Goal: Information Seeking & Learning: Learn about a topic

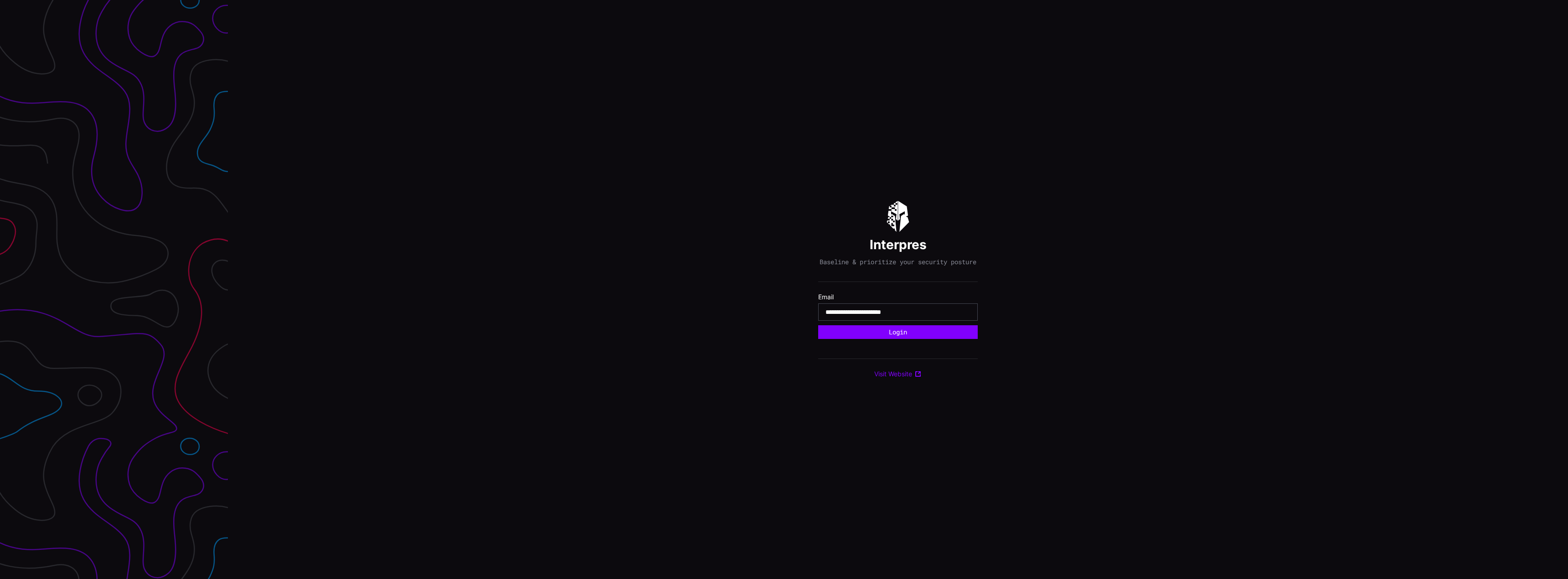
type input "**********"
click at [818, 326] on button "Login" at bounding box center [898, 332] width 159 height 14
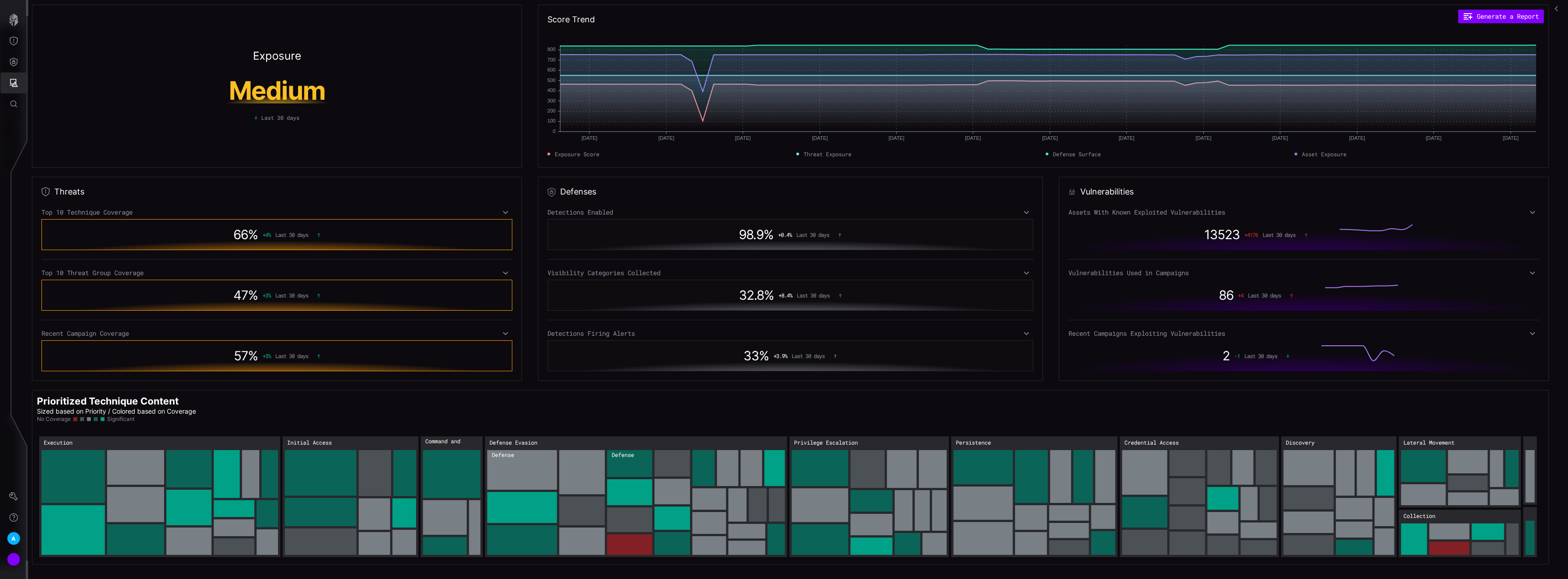
click at [11, 91] on button "Attack Surface" at bounding box center [14, 83] width 26 height 21
click at [17, 68] on div at bounding box center [784, 290] width 1568 height 579
click at [14, 63] on icon "Defense Surface" at bounding box center [14, 62] width 8 height 9
click at [88, 125] on div "Integrations" at bounding box center [86, 123] width 69 height 11
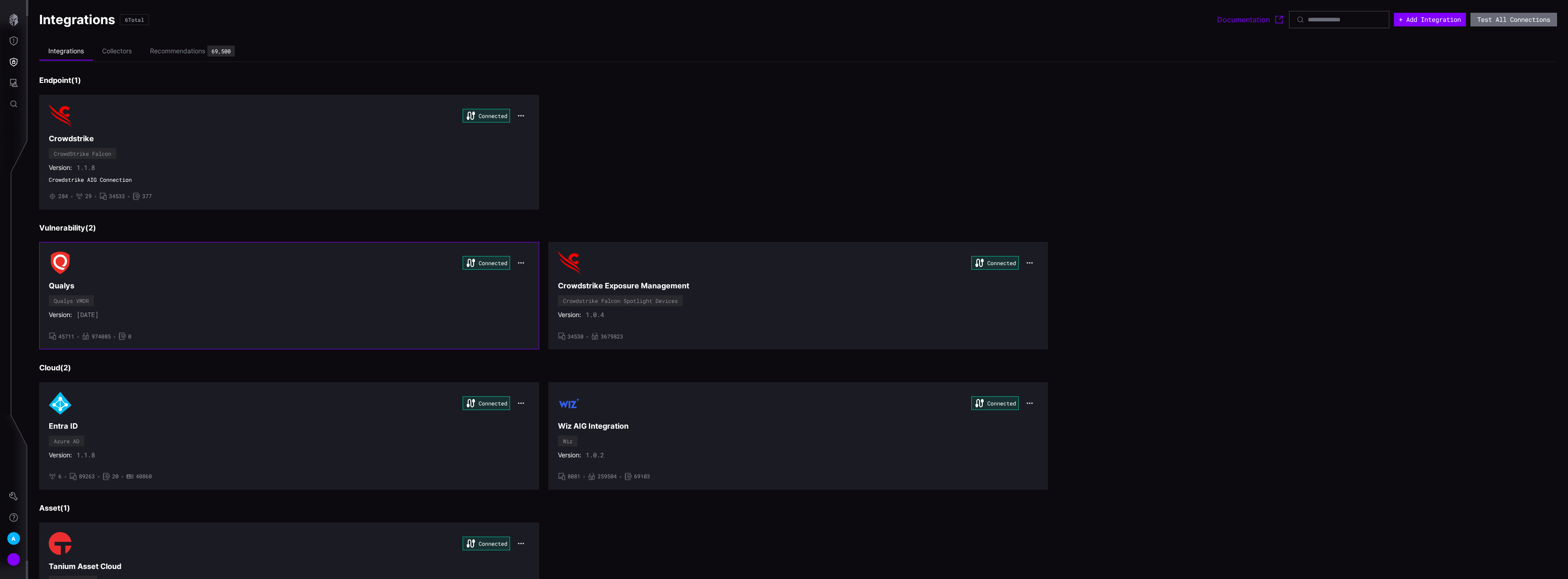
click at [318, 299] on div "Connected Qualys Qualys VMDR Version: [DATE] • 45711 • 974085 • 0" at bounding box center [289, 295] width 481 height 88
click at [517, 262] on icon "button" at bounding box center [520, 263] width 7 height 7
click at [532, 283] on div "Edit" at bounding box center [536, 283] width 31 height 8
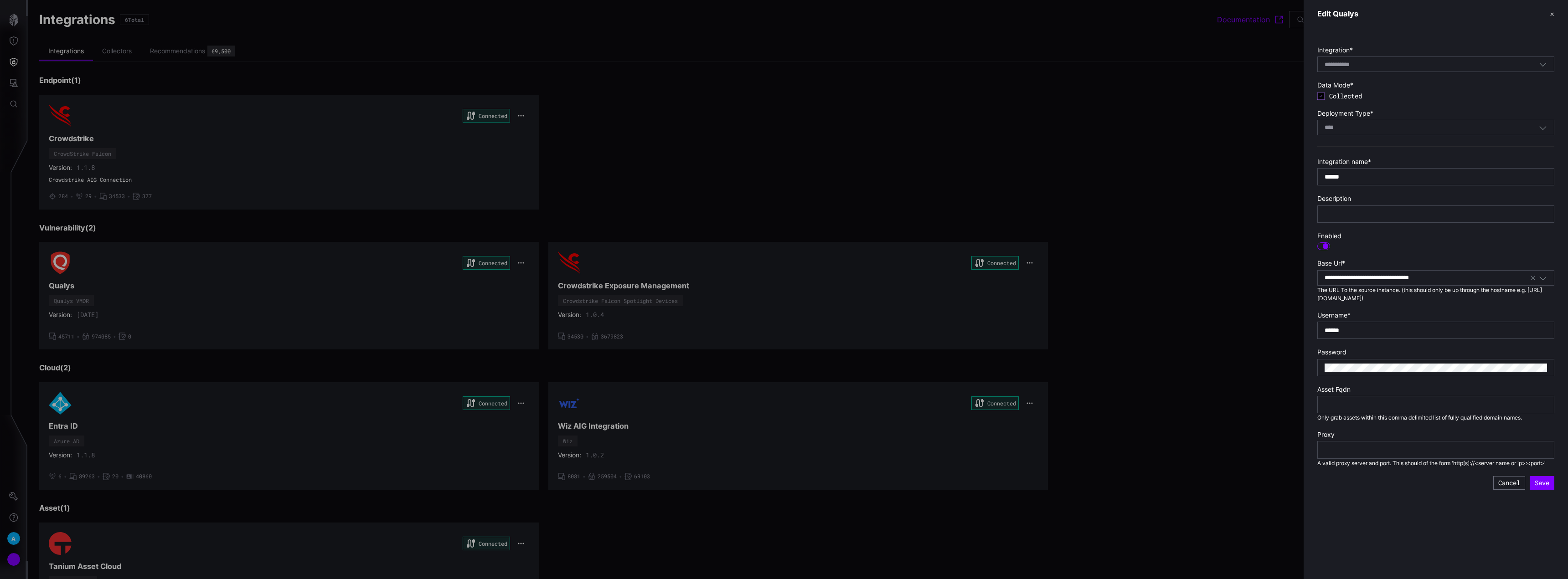
click at [1552, 14] on button "✕" at bounding box center [1552, 14] width 5 height 10
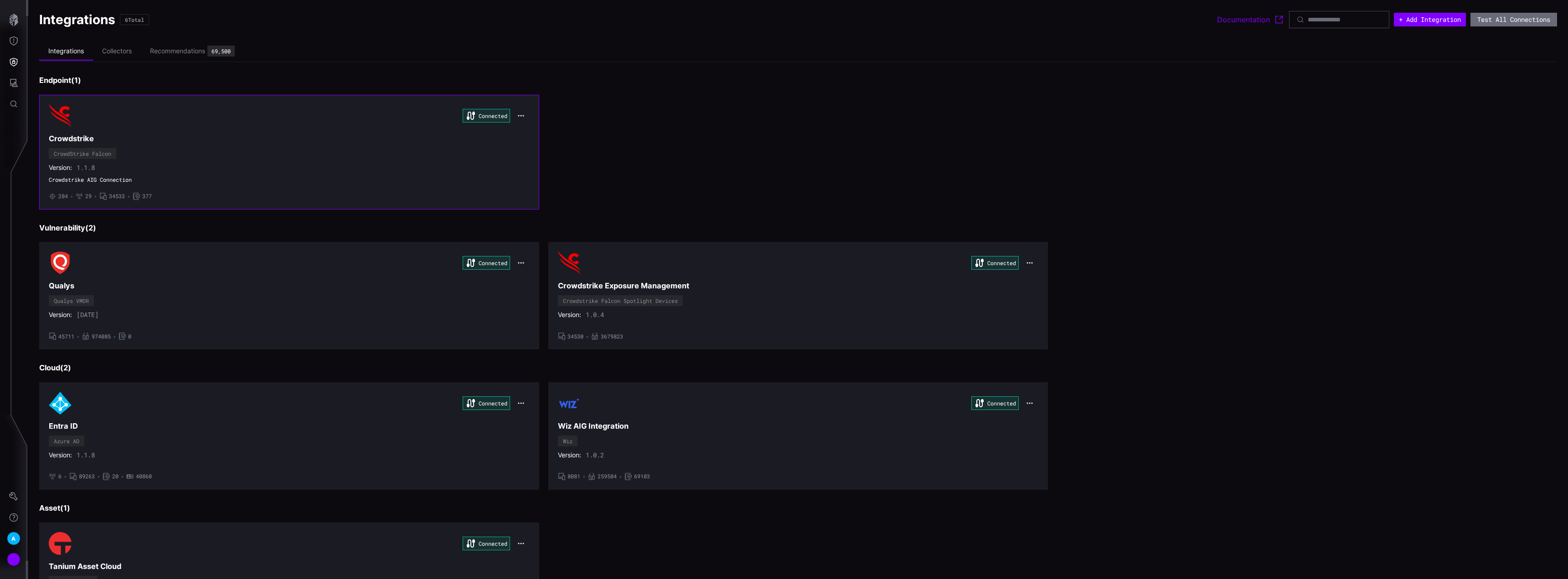
click at [252, 124] on div "Connected" at bounding box center [289, 116] width 481 height 23
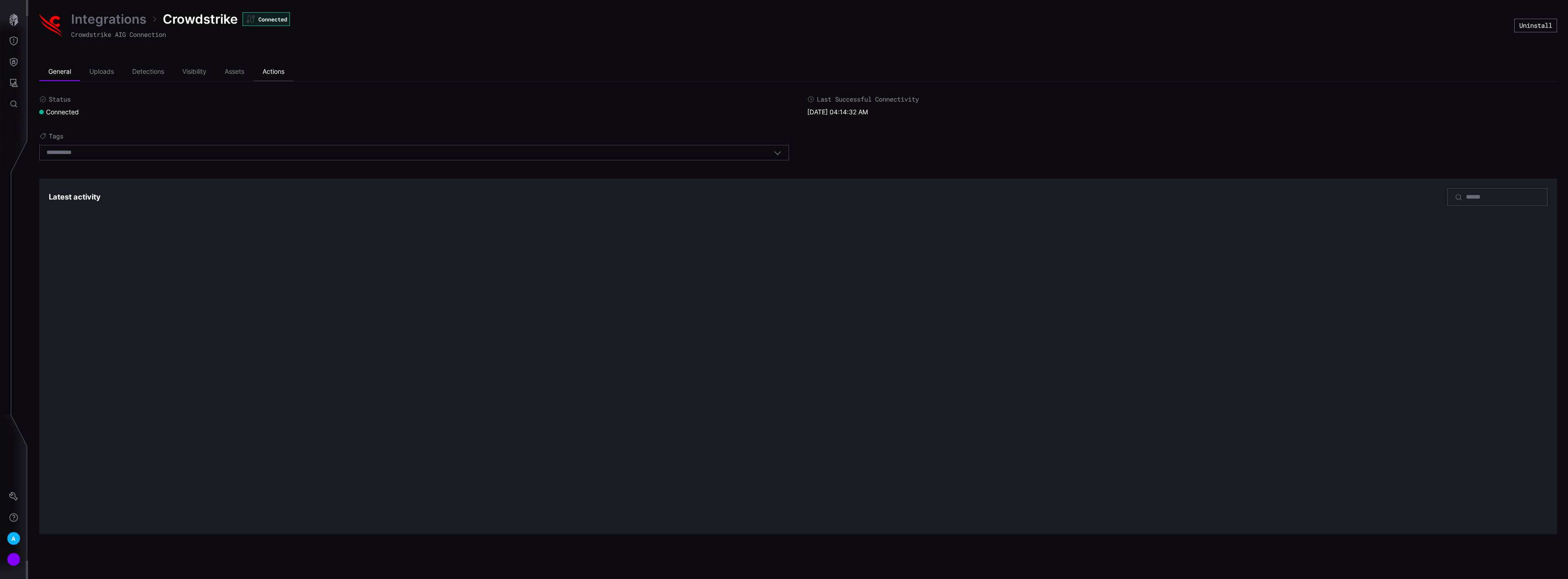
drag, startPoint x: 270, startPoint y: 68, endPoint x: 270, endPoint y: 73, distance: 5.0
click at [270, 68] on li "Actions" at bounding box center [273, 72] width 40 height 18
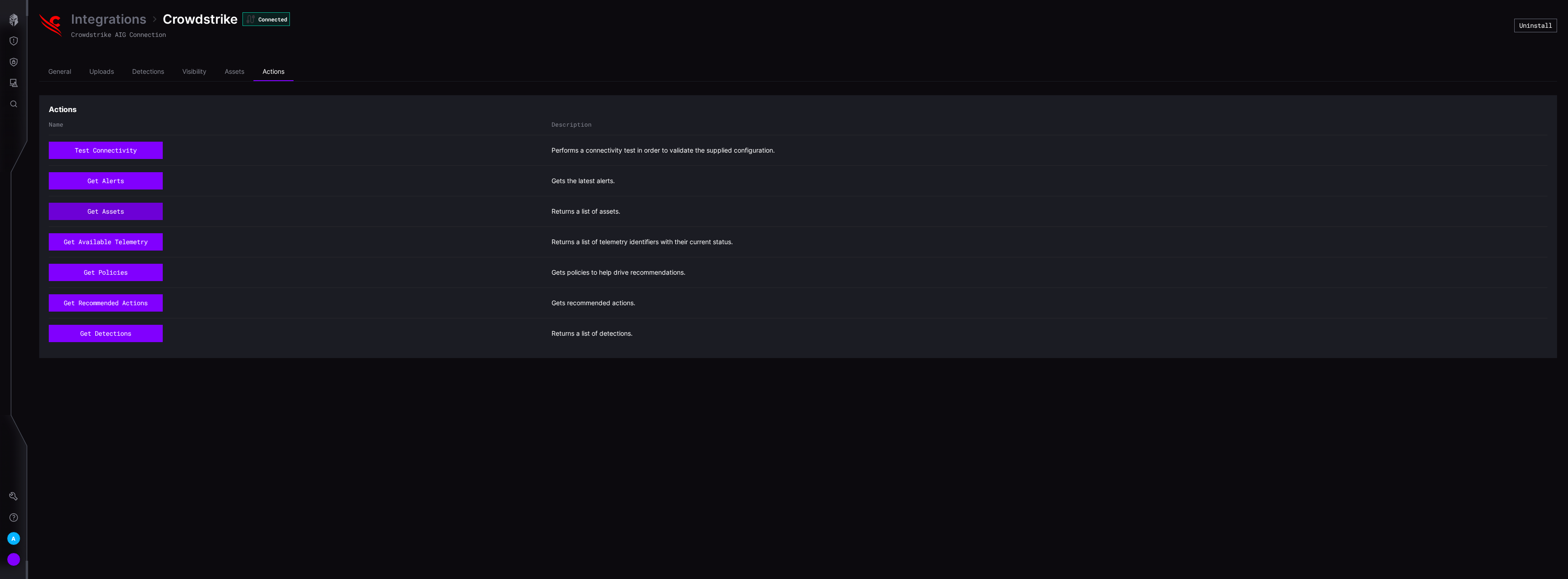
click at [124, 212] on button "get assets" at bounding box center [105, 211] width 114 height 17
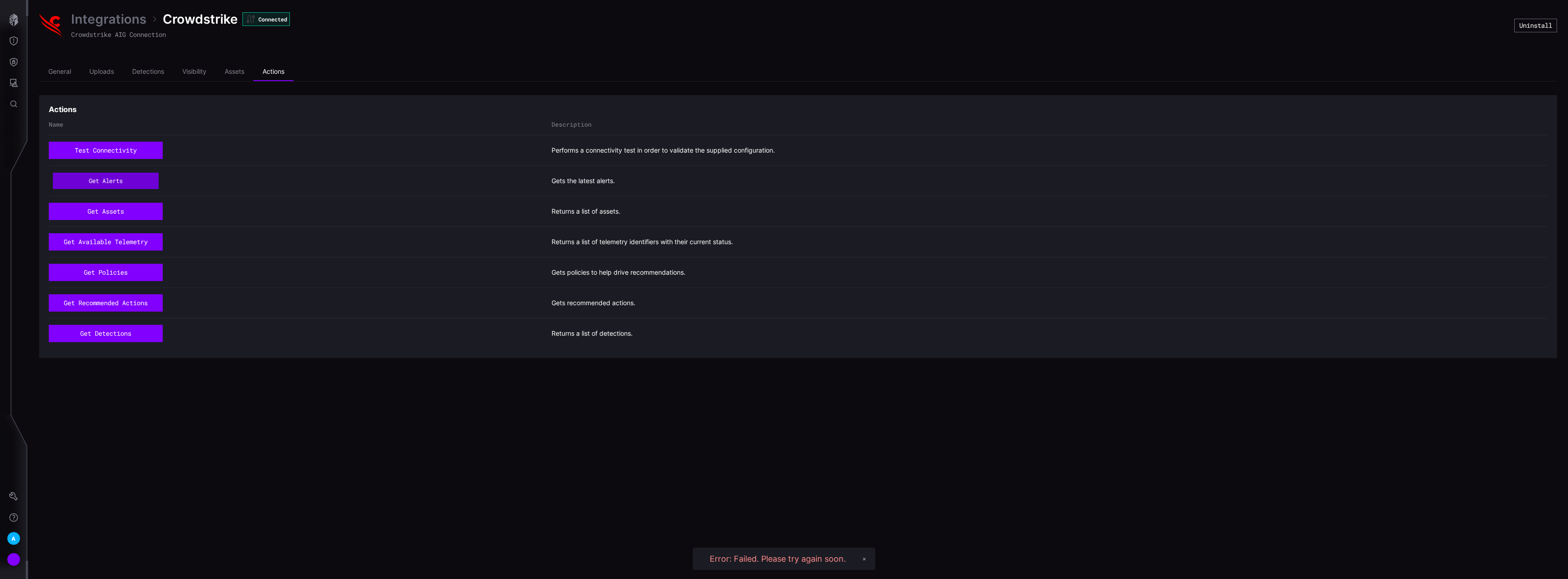
click at [141, 182] on button "get alerts" at bounding box center [105, 181] width 106 height 16
click at [70, 70] on li "General" at bounding box center [60, 72] width 41 height 18
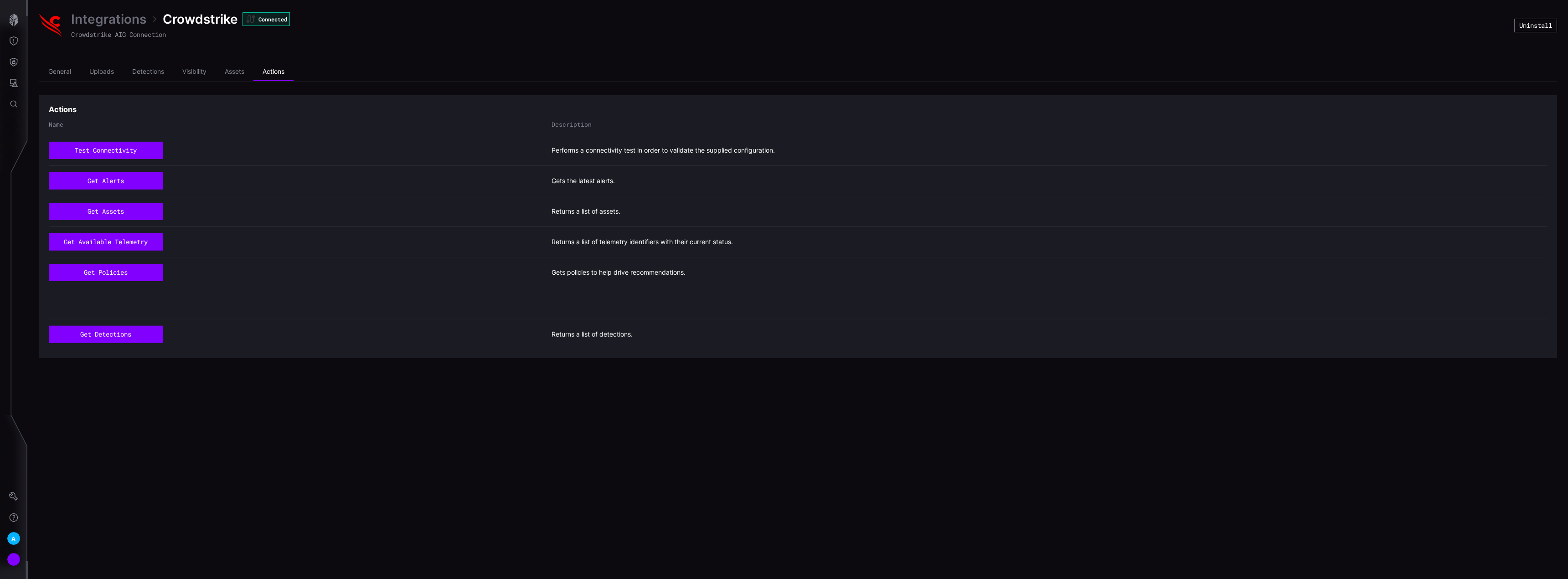
click at [104, 20] on link "Integrations" at bounding box center [109, 19] width 75 height 16
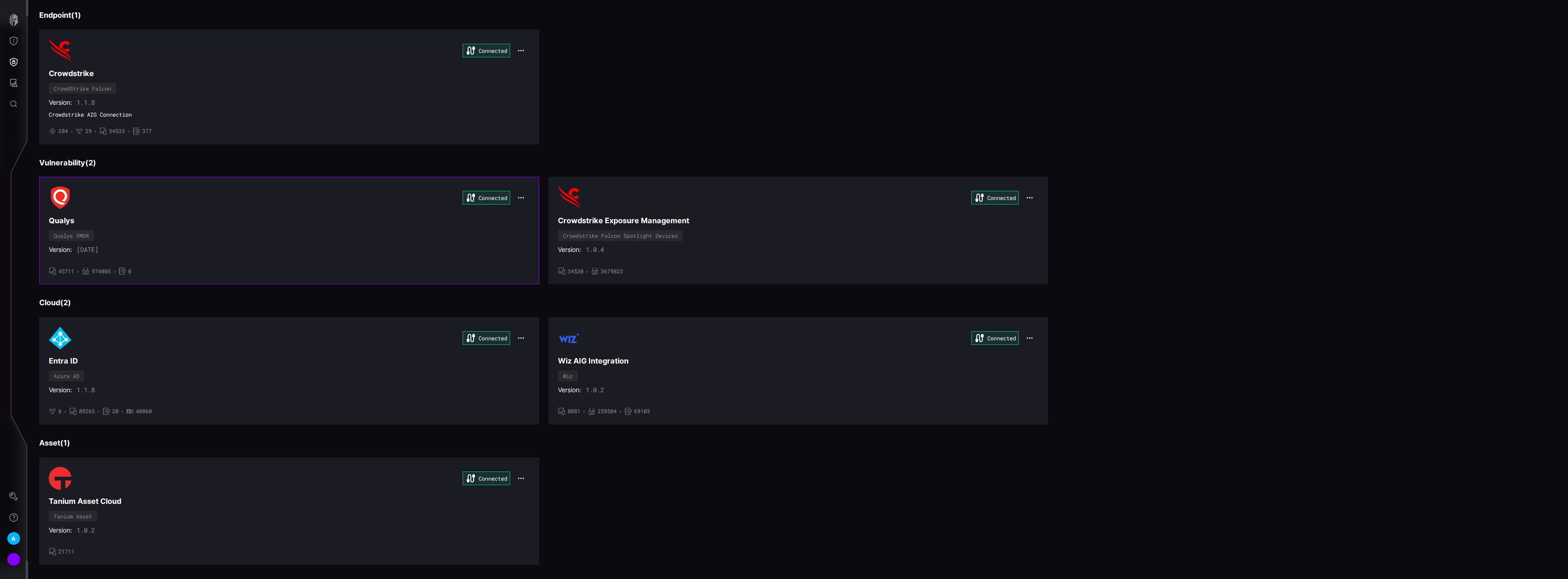
scroll to position [76, 0]
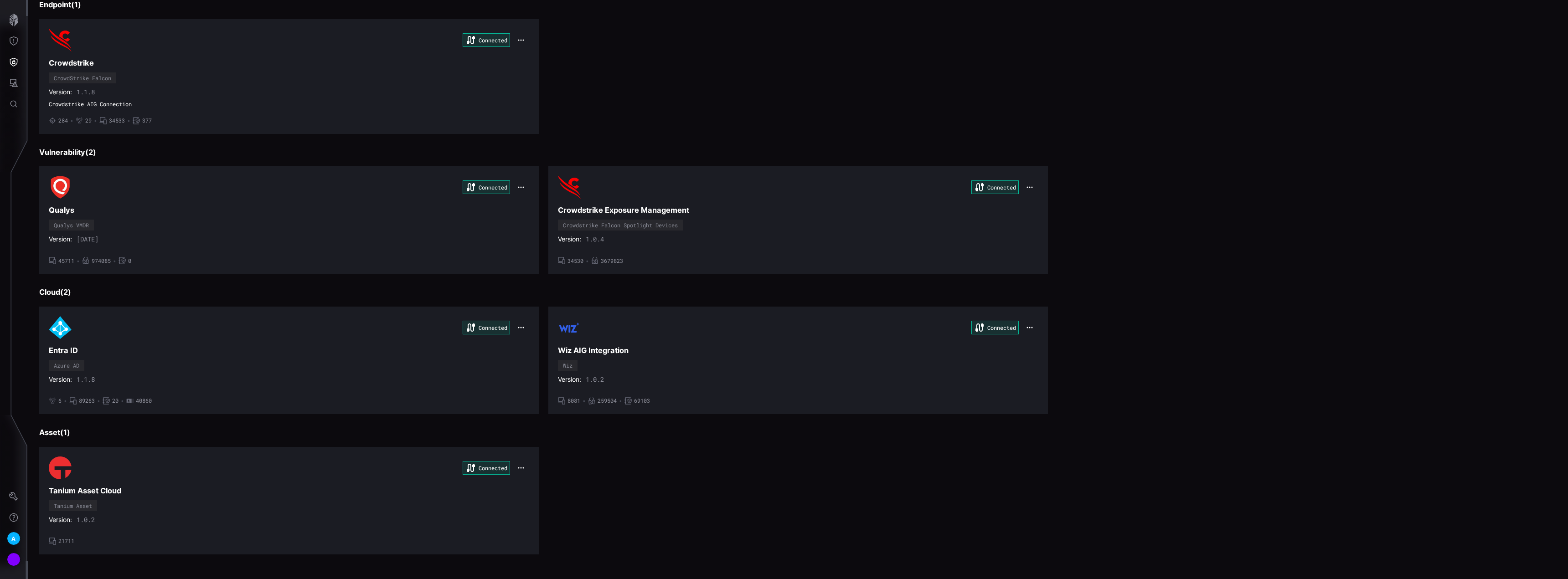
click at [261, 238] on div "Version: [DATE]" at bounding box center [289, 239] width 481 height 8
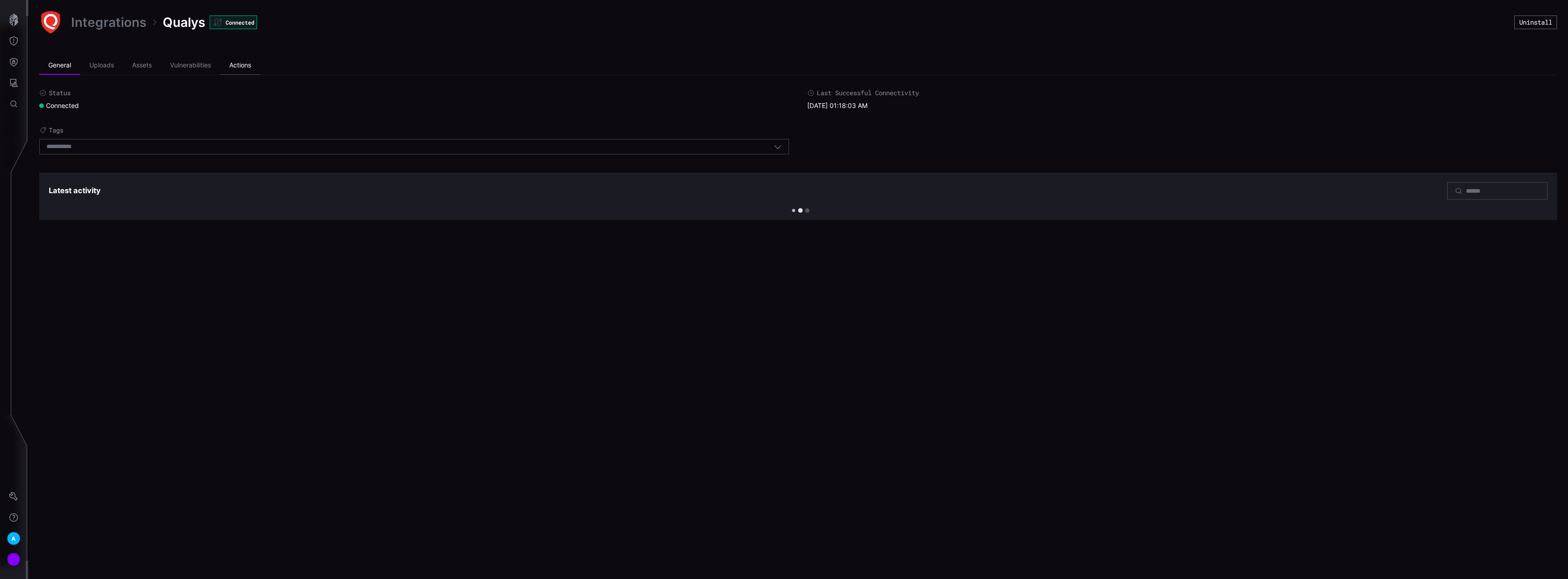
click at [255, 64] on li "Actions" at bounding box center [240, 66] width 40 height 18
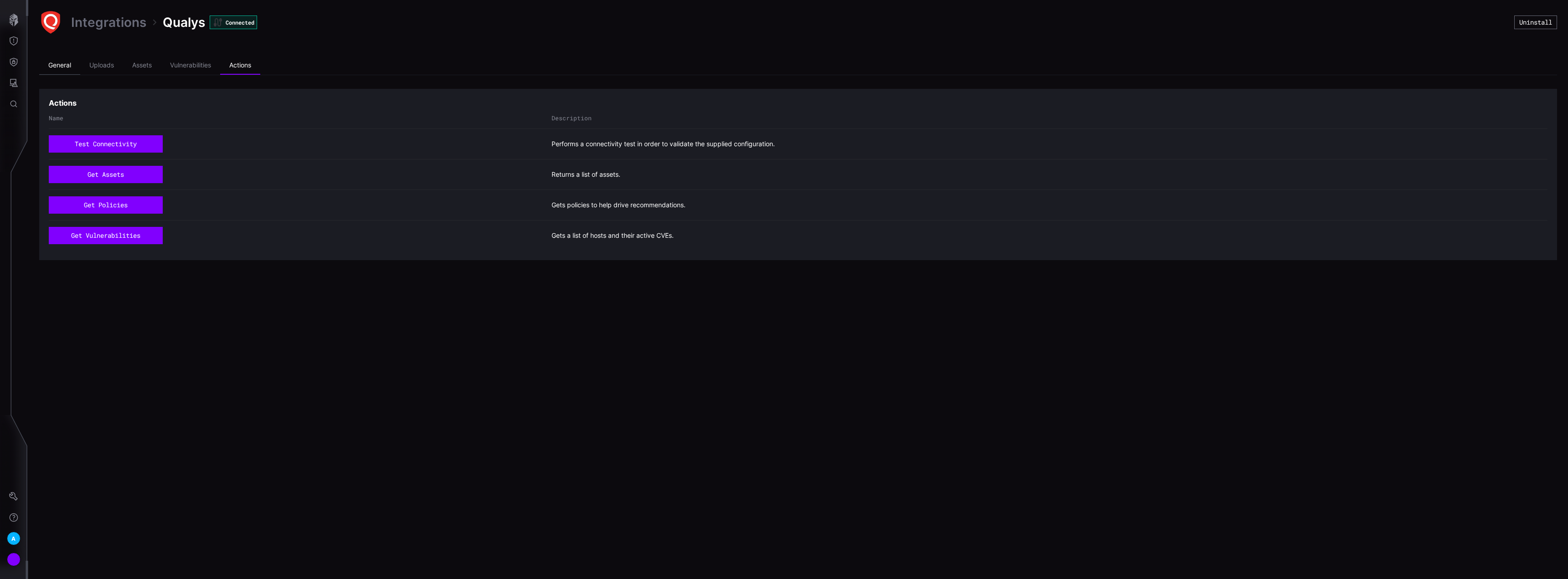
click at [51, 69] on li "General" at bounding box center [60, 66] width 41 height 18
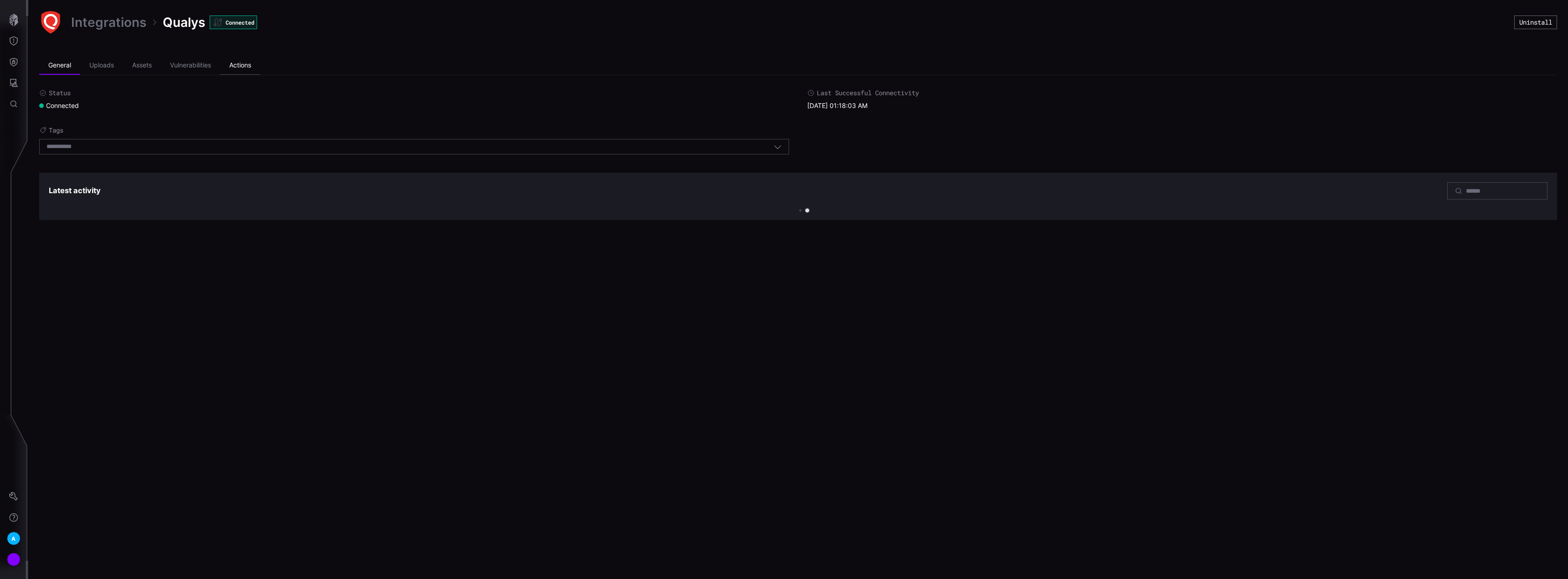
click at [237, 61] on li "Actions" at bounding box center [240, 66] width 40 height 18
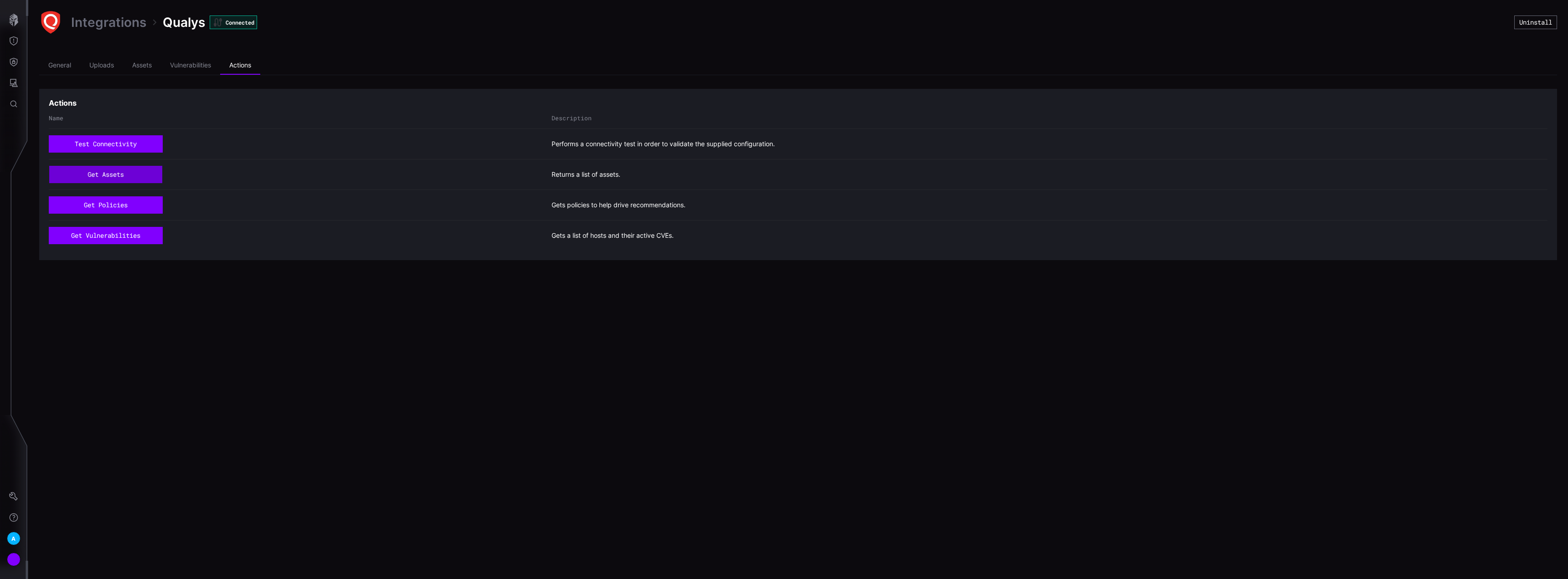
click at [122, 173] on button "get assets" at bounding box center [105, 175] width 113 height 17
click at [131, 238] on button "get vulnerabilities" at bounding box center [105, 236] width 114 height 17
click at [134, 180] on button "get assets" at bounding box center [105, 174] width 114 height 17
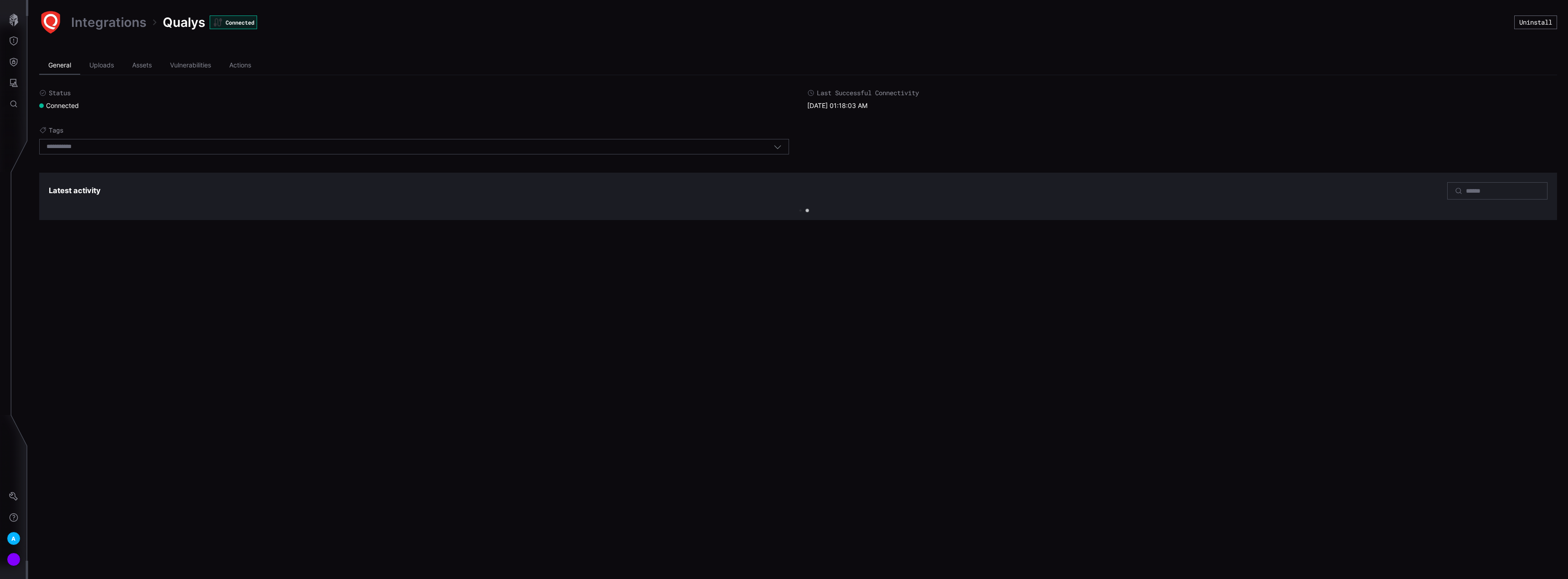
click at [71, 61] on li "General" at bounding box center [60, 66] width 41 height 18
click at [114, 66] on li "Uploads" at bounding box center [101, 66] width 43 height 18
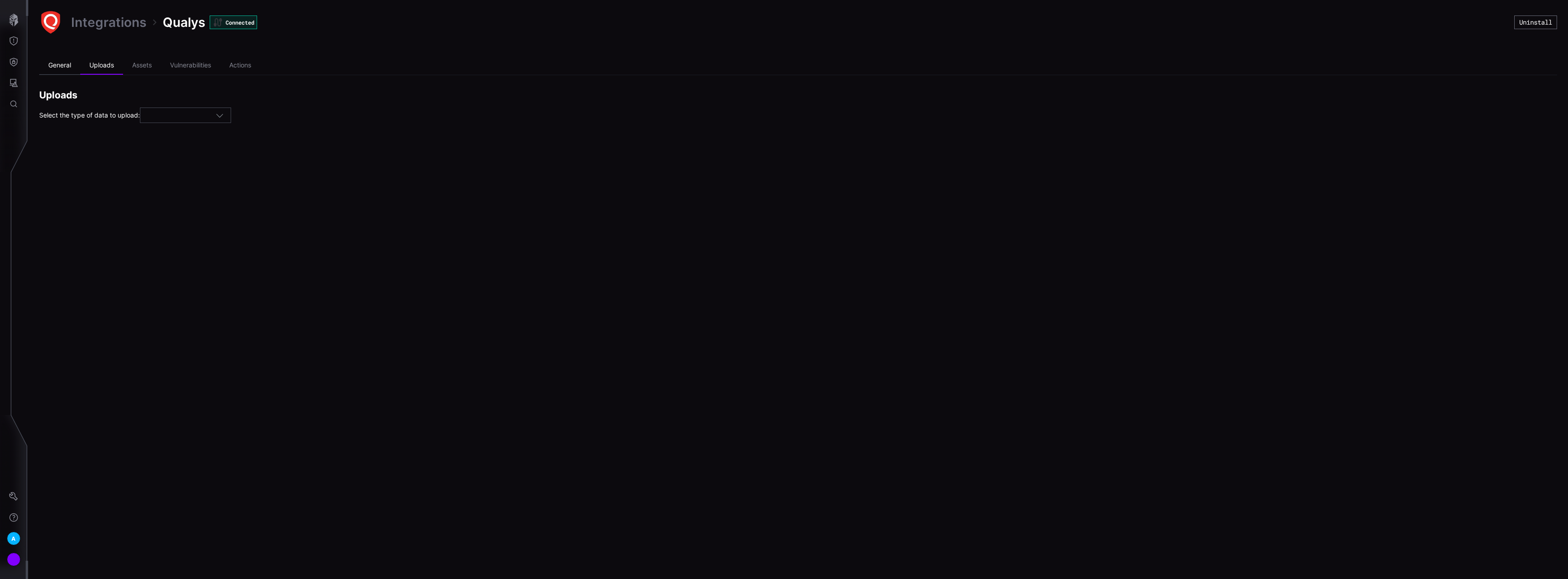
click at [66, 69] on li "General" at bounding box center [60, 66] width 41 height 18
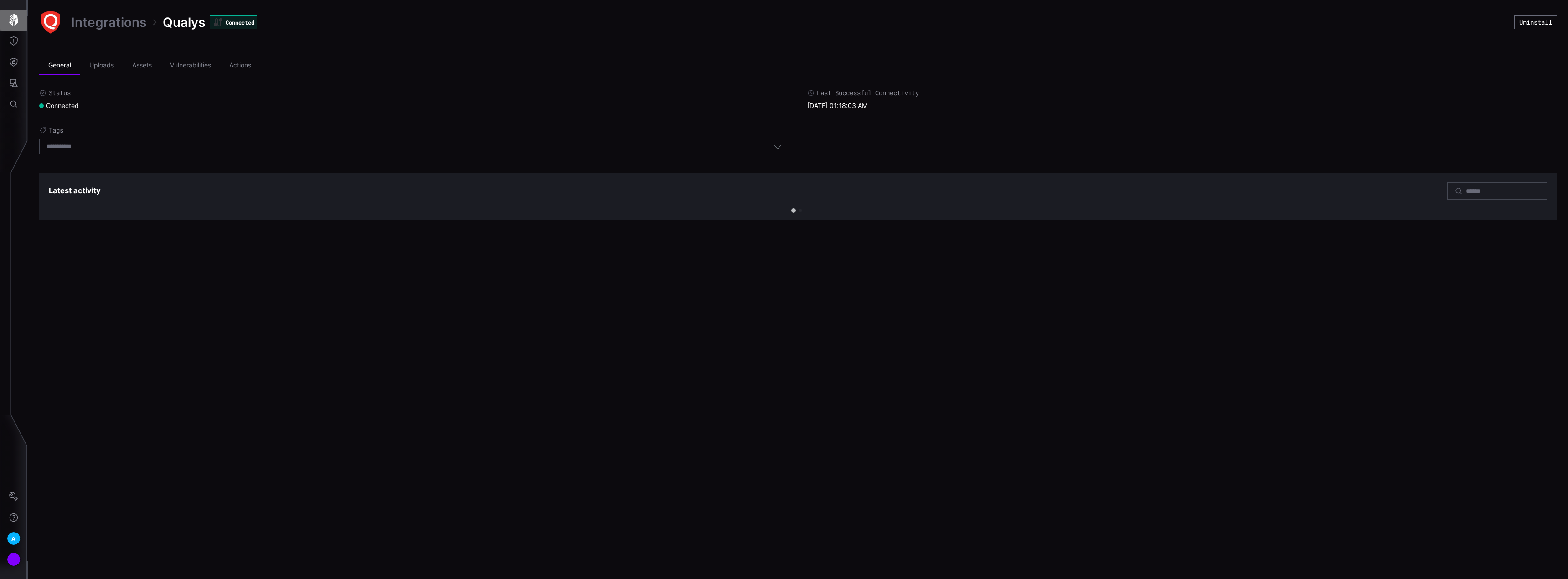
click at [17, 20] on icon "button" at bounding box center [13, 20] width 13 height 13
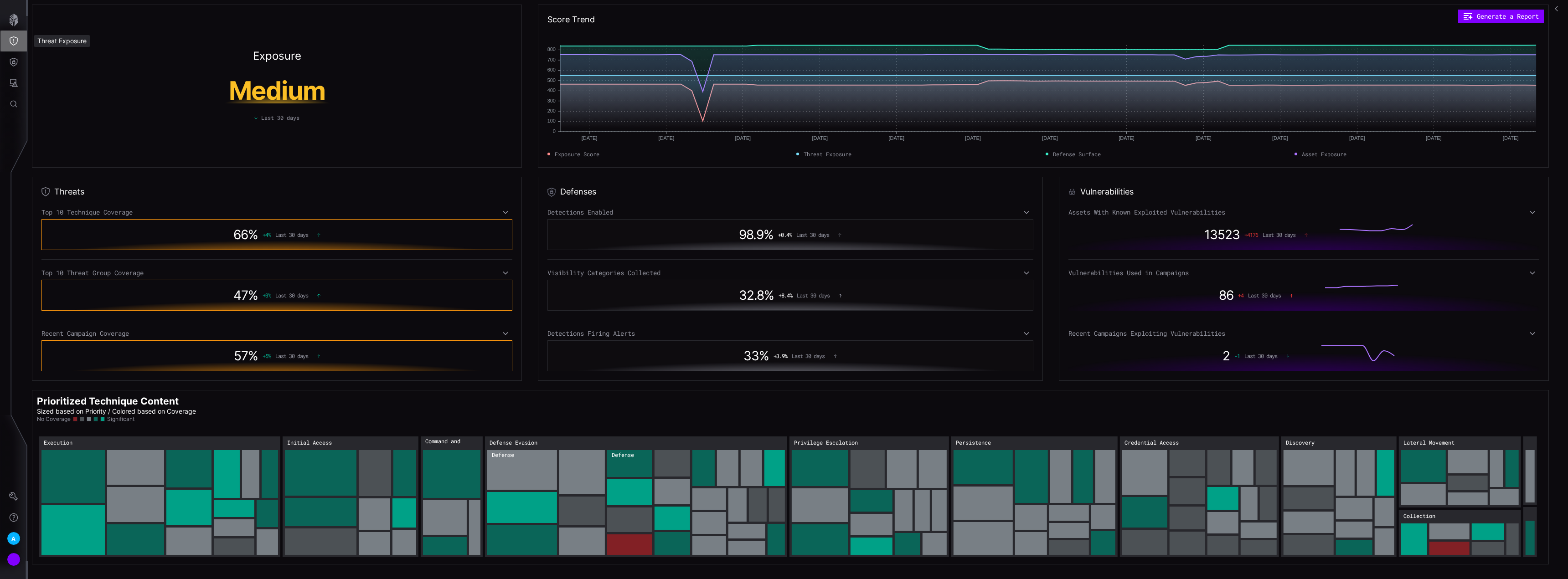
click at [16, 45] on button "Threat Exposure" at bounding box center [14, 41] width 26 height 21
click at [431, 152] on div at bounding box center [784, 290] width 1568 height 579
click at [20, 84] on button "Attack Surface" at bounding box center [14, 83] width 26 height 21
click at [20, 60] on div at bounding box center [784, 290] width 1568 height 579
click at [9, 78] on button "Attack Surface" at bounding box center [14, 83] width 26 height 21
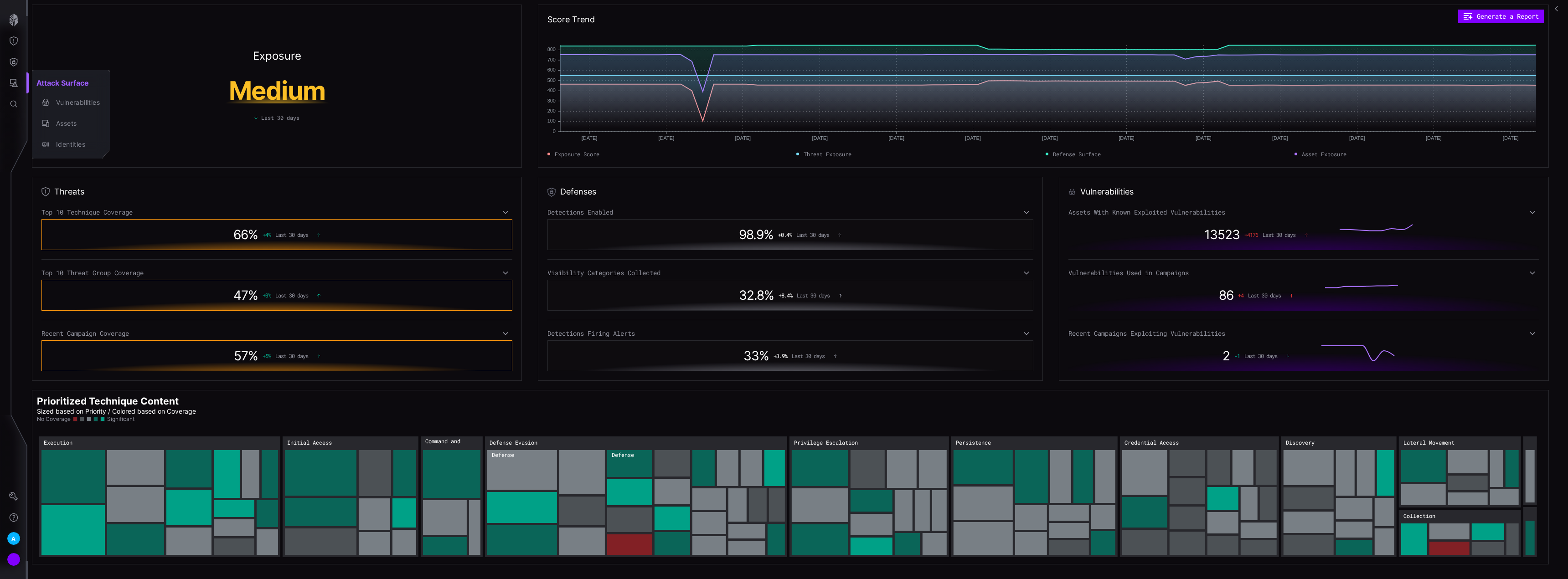
click at [11, 56] on div at bounding box center [784, 290] width 1568 height 579
click at [14, 63] on icon "Defense Surface" at bounding box center [14, 62] width 9 height 9
click at [77, 119] on div "Integrations" at bounding box center [86, 123] width 69 height 11
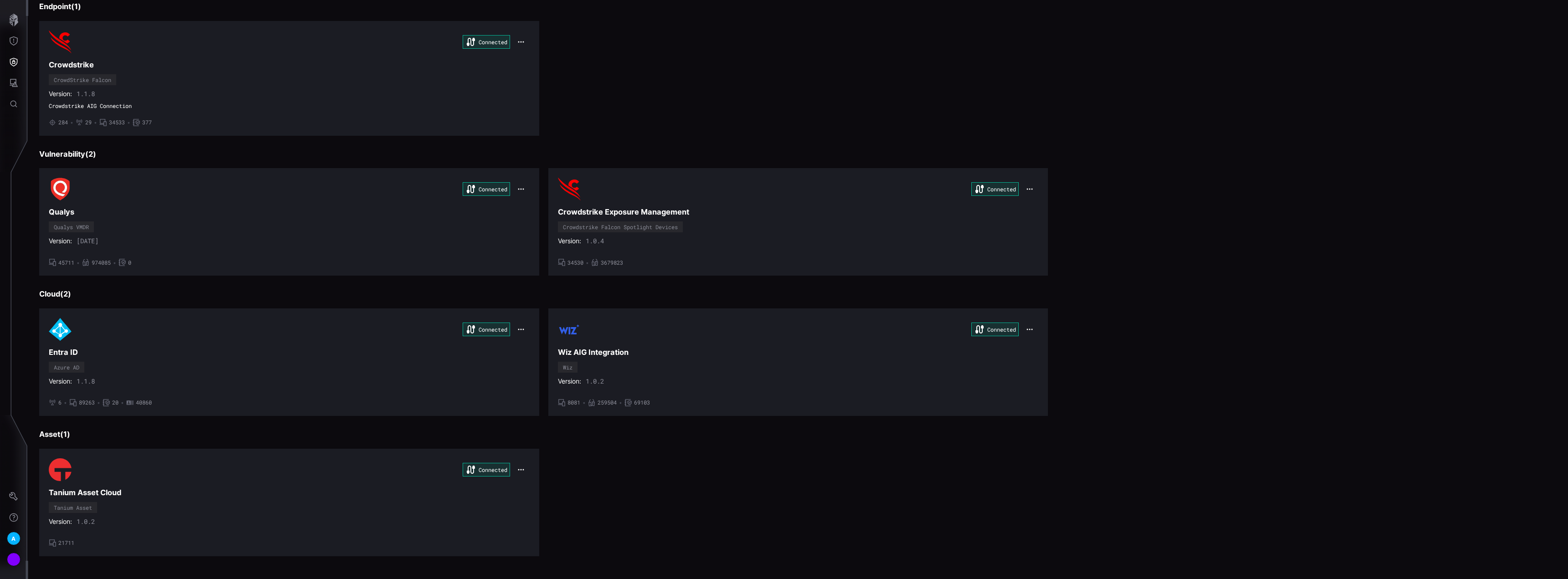
scroll to position [76, 0]
click at [274, 463] on div "Connected" at bounding box center [289, 468] width 481 height 23
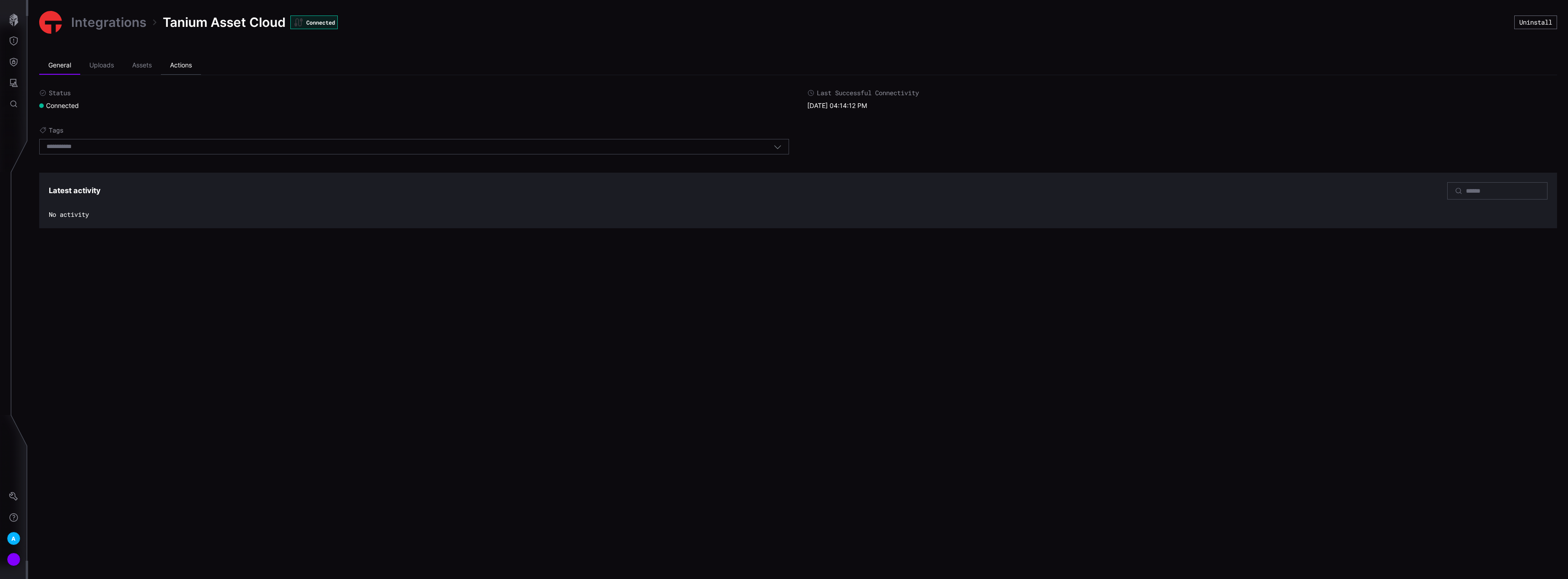
click at [183, 66] on li "Actions" at bounding box center [181, 66] width 40 height 18
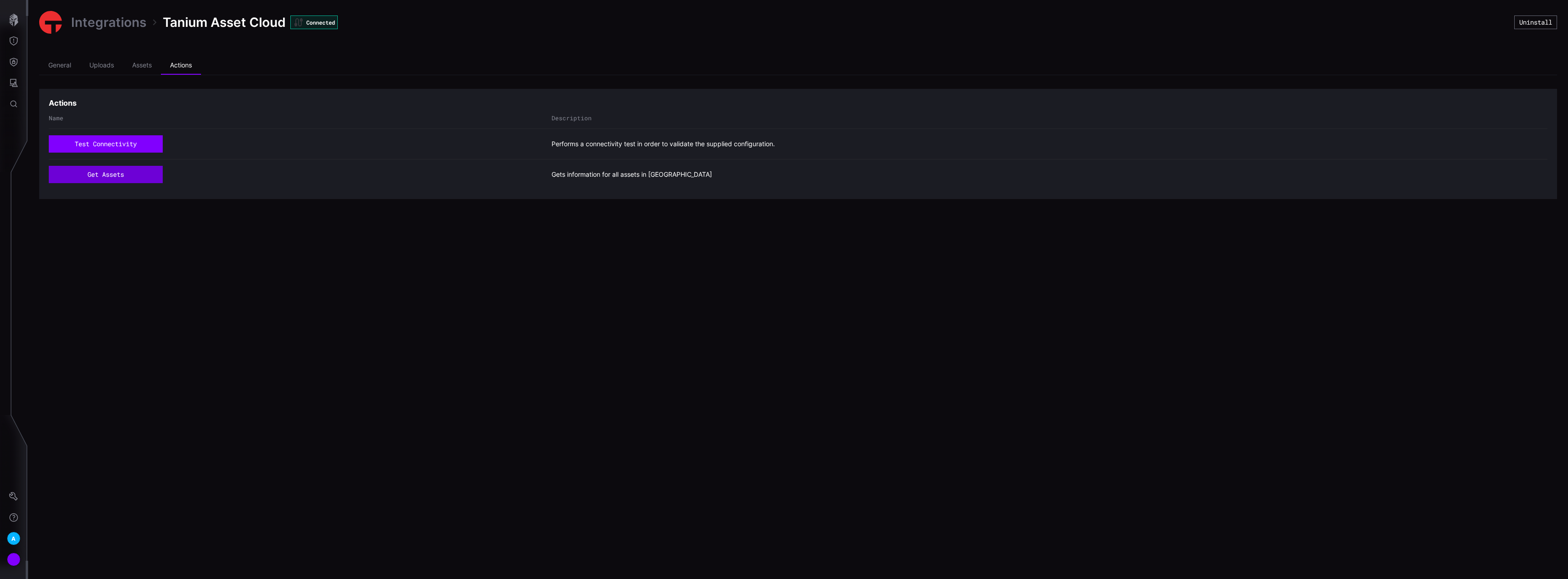
click at [152, 174] on button "get assets" at bounding box center [105, 174] width 114 height 17
click at [136, 63] on li "Assets" at bounding box center [141, 66] width 38 height 18
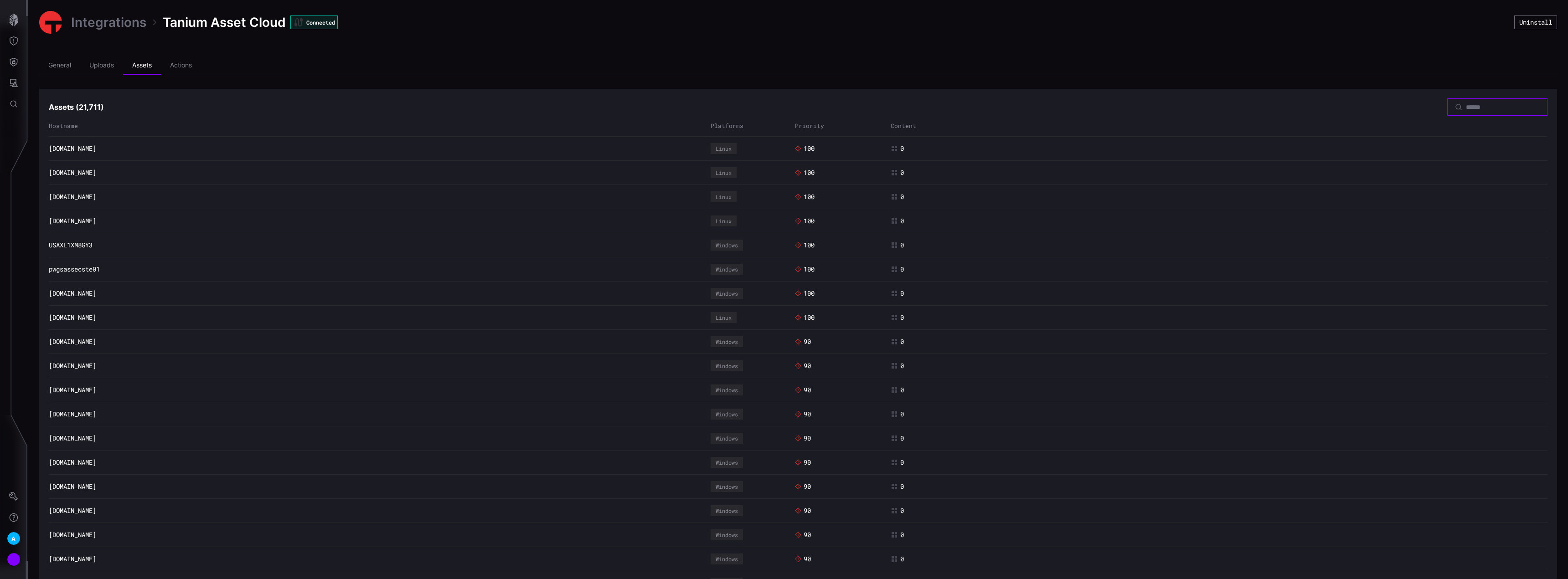
click at [1468, 107] on input at bounding box center [1498, 107] width 64 height 8
type input "*******"
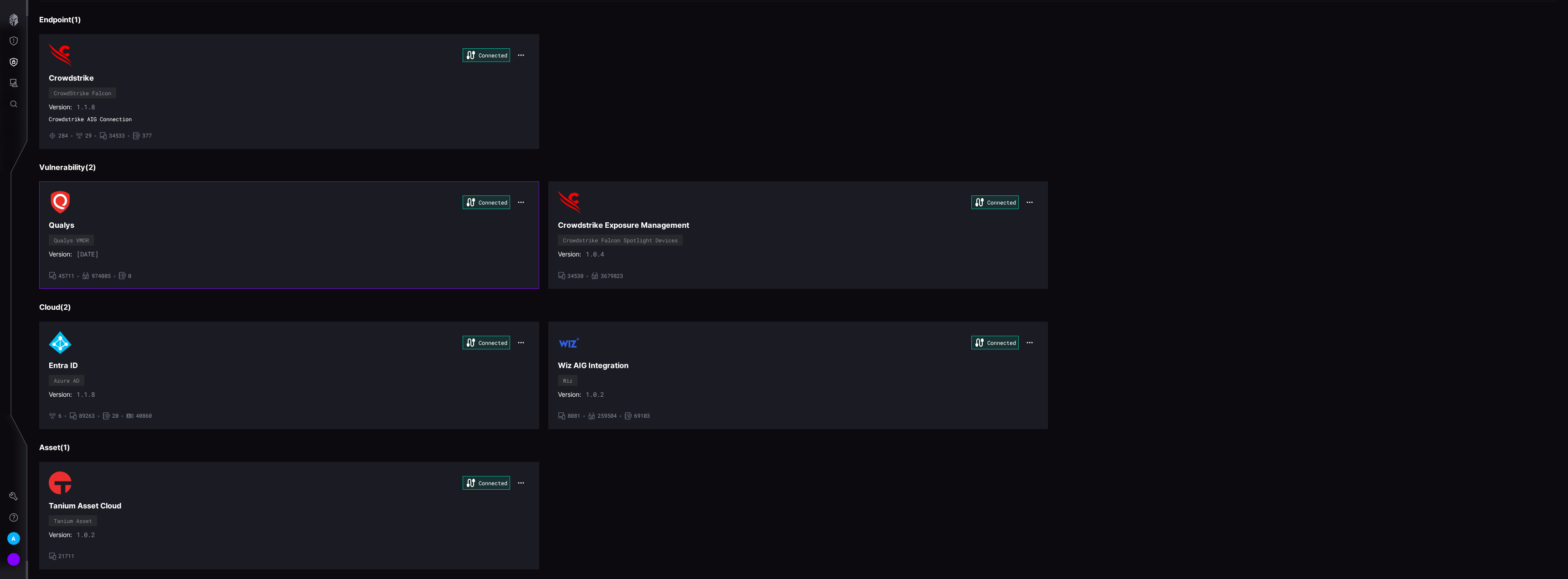
scroll to position [76, 0]
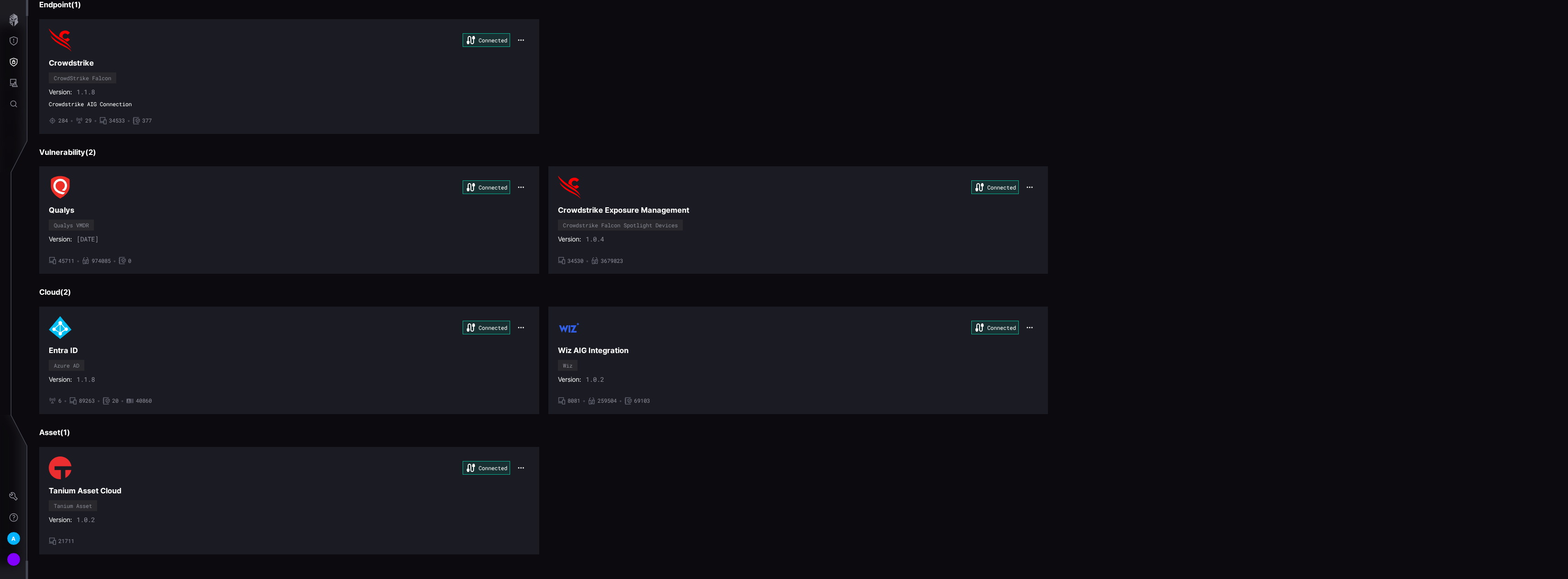
click at [286, 228] on div "Connected Qualys Qualys VMDR Version: [DATE] • 45711 • 974085 • 0" at bounding box center [289, 220] width 481 height 88
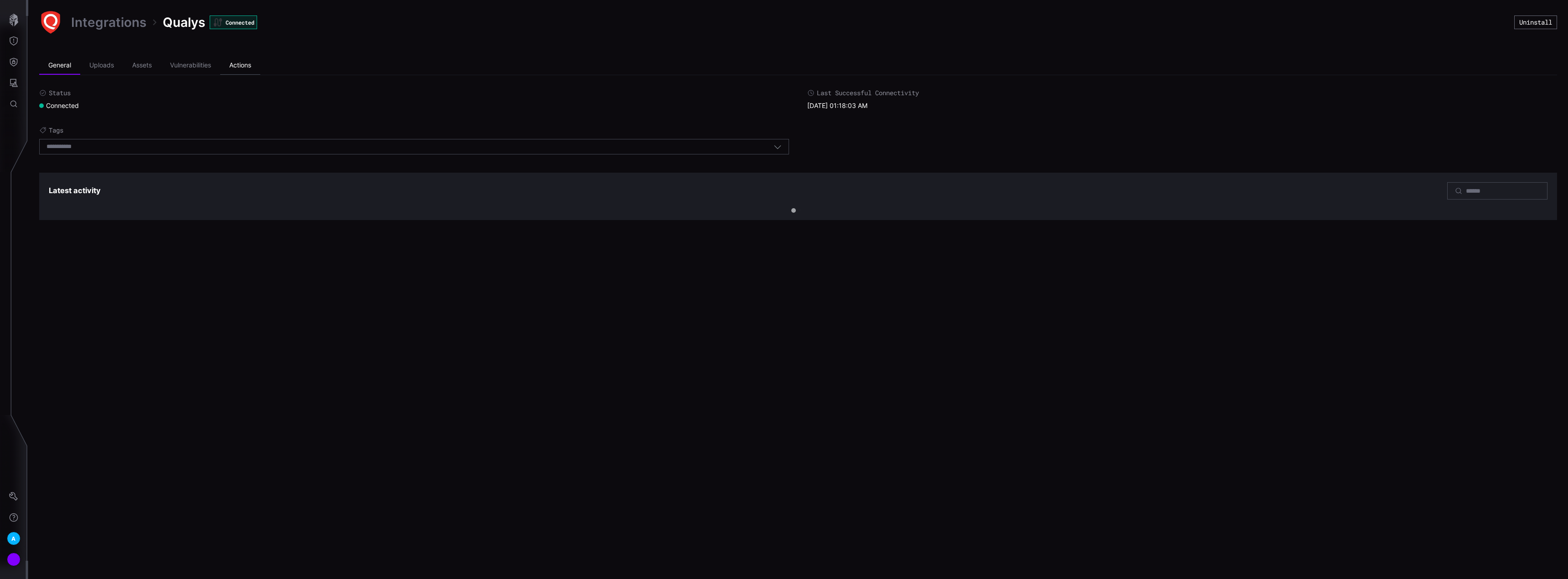
click at [235, 62] on li "Actions" at bounding box center [240, 66] width 40 height 18
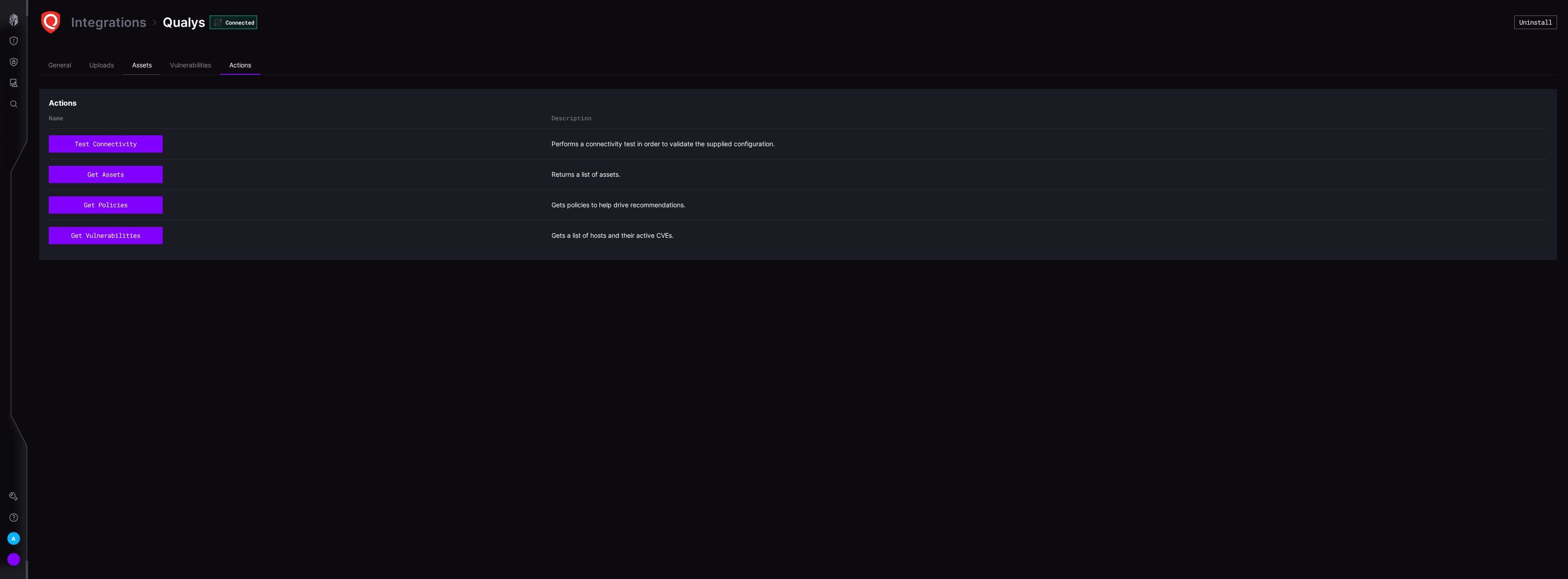
click at [142, 62] on li "Assets" at bounding box center [141, 66] width 38 height 18
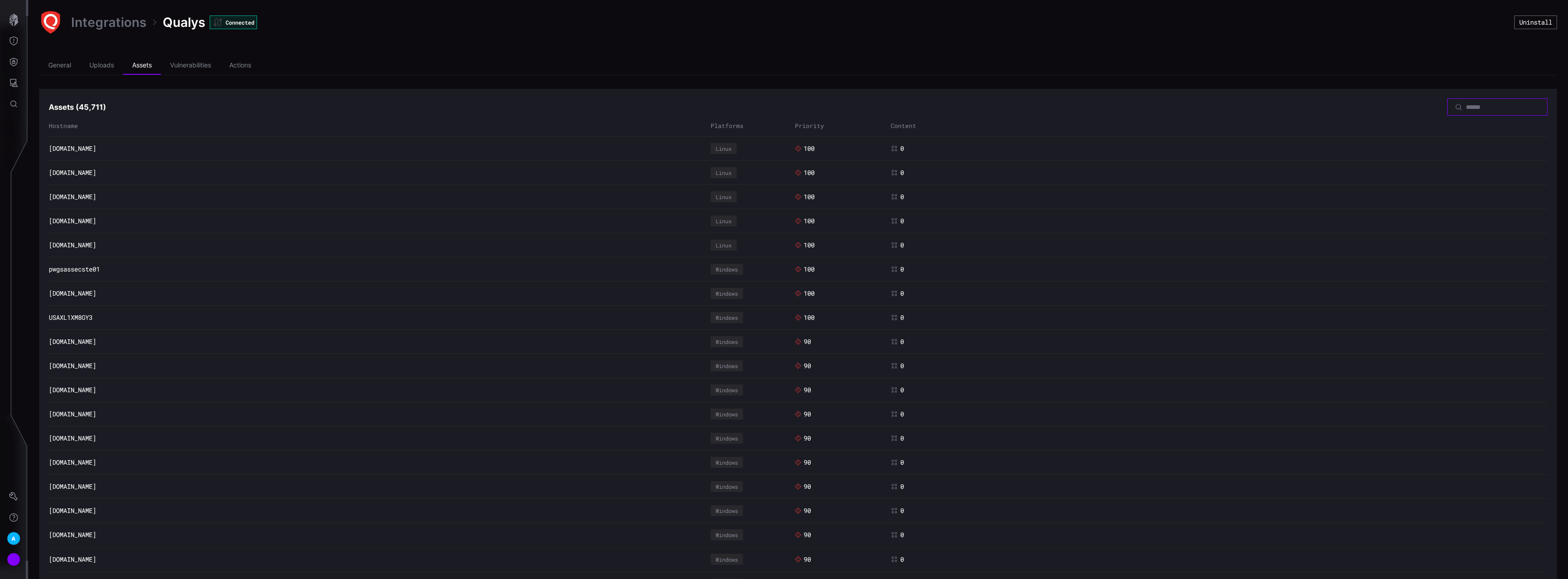
click at [1481, 111] on input at bounding box center [1498, 107] width 64 height 8
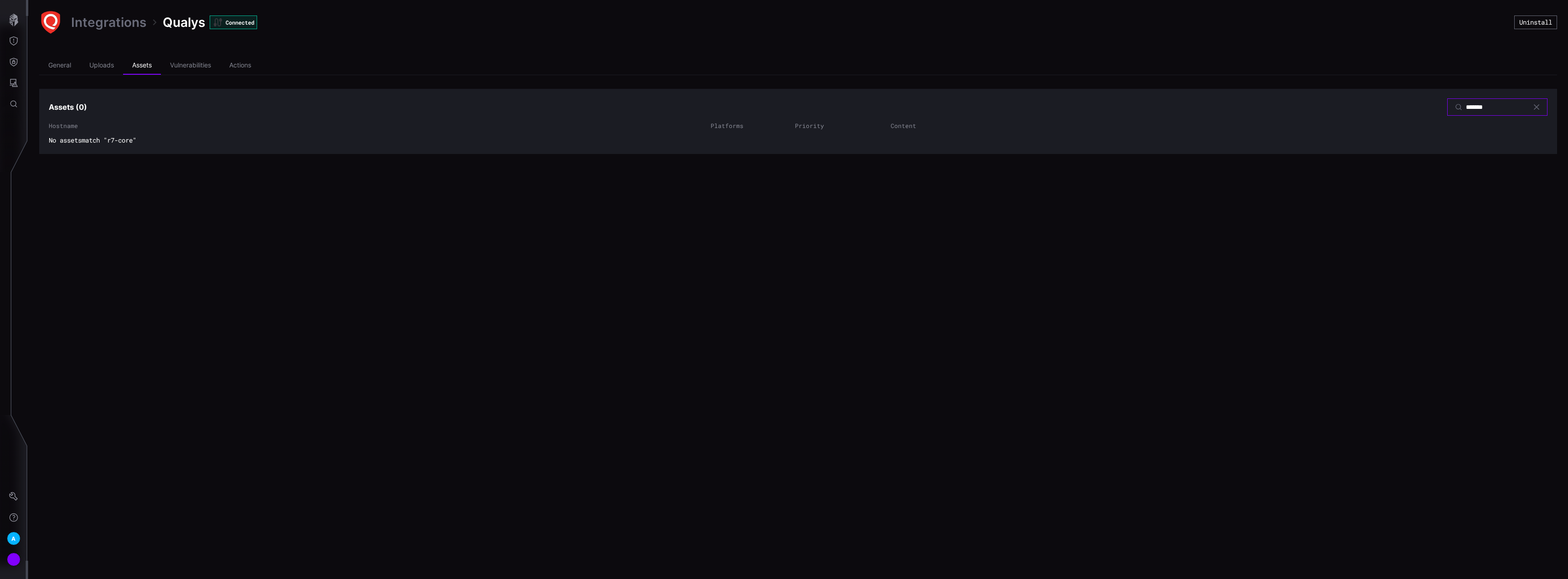
type input "*******"
click at [472, 222] on div "Integrations Qualys Connected Uninstall General Uploads Assets Vulnerabilities …" at bounding box center [798, 290] width 1540 height 579
click at [59, 66] on li "General" at bounding box center [60, 66] width 41 height 18
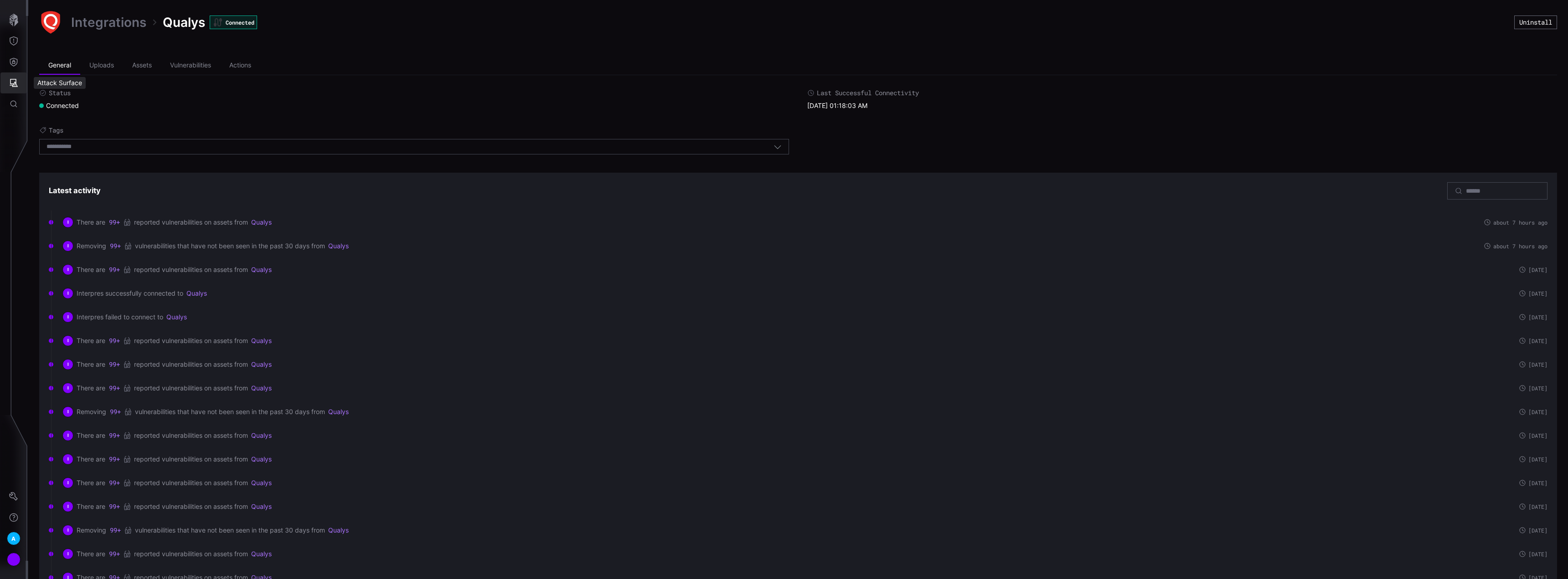
click at [12, 87] on icon "Attack Surface" at bounding box center [14, 83] width 9 height 9
click at [64, 99] on div "Vulnerabilities" at bounding box center [75, 103] width 48 height 11
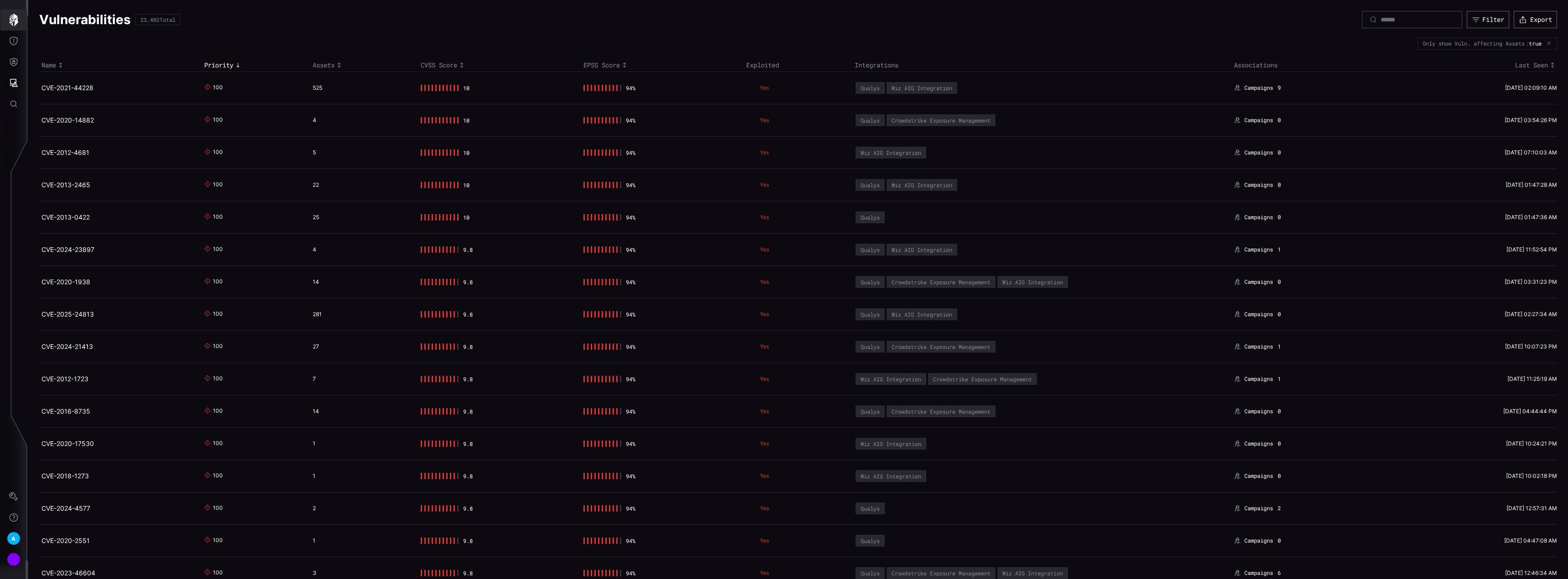
click at [13, 20] on icon "button" at bounding box center [14, 20] width 9 height 13
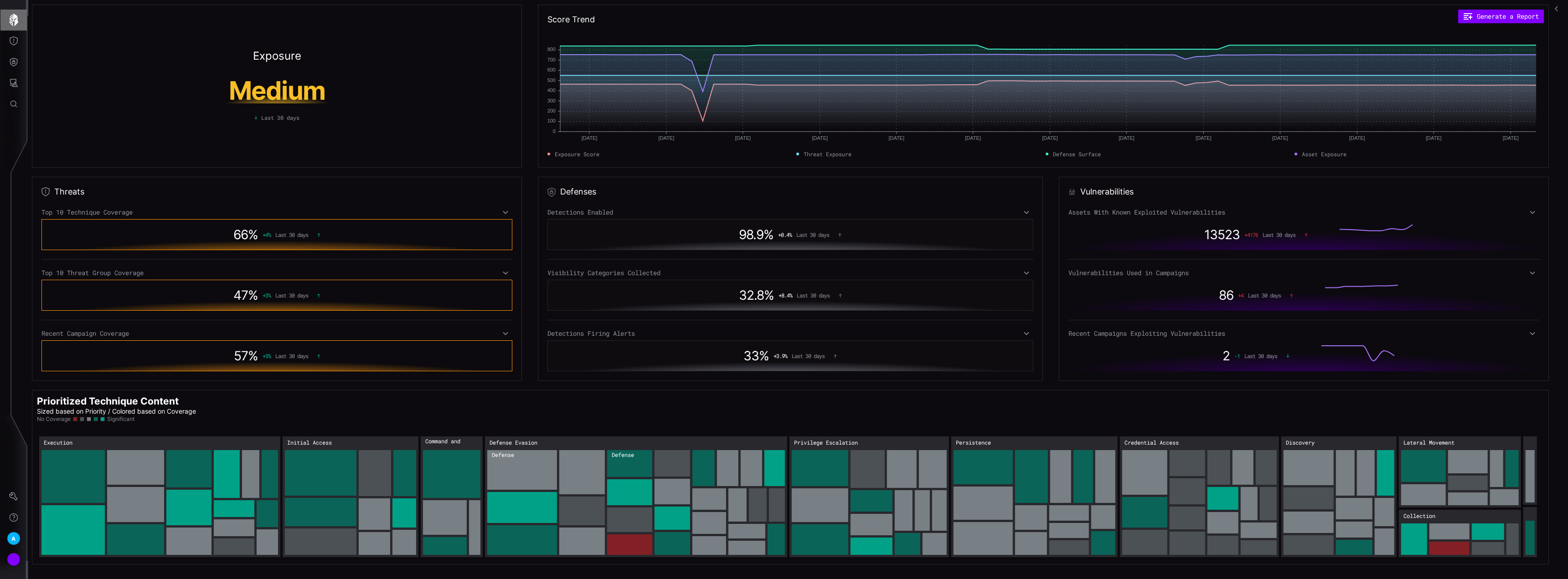
click at [22, 13] on button "button" at bounding box center [14, 20] width 26 height 21
click at [19, 76] on button "Attack Surface" at bounding box center [14, 83] width 26 height 21
click at [58, 99] on div "Vulnerabilities" at bounding box center [75, 103] width 48 height 11
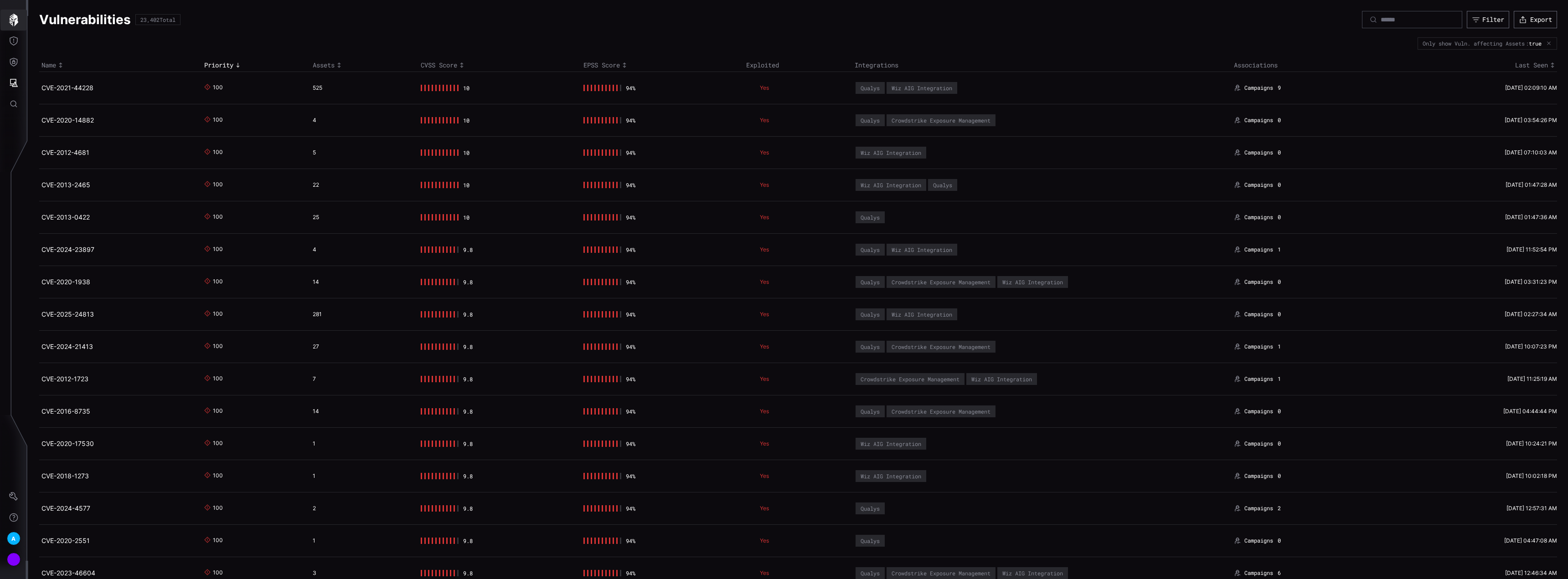
click at [18, 18] on icon "button" at bounding box center [13, 20] width 13 height 13
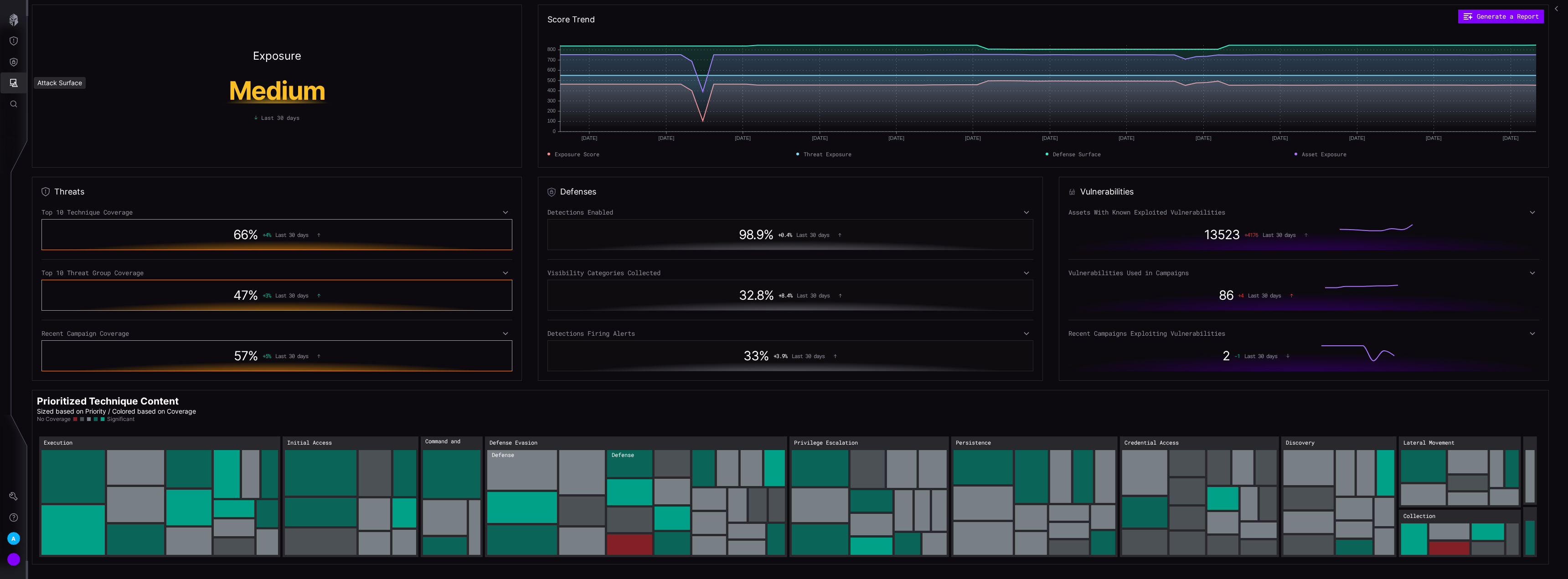
click at [16, 86] on icon "Attack Surface" at bounding box center [14, 83] width 9 height 9
click at [11, 43] on div at bounding box center [784, 290] width 1568 height 579
click at [13, 61] on icon "Defense Surface" at bounding box center [14, 62] width 9 height 9
click at [73, 121] on div "Integrations" at bounding box center [86, 123] width 69 height 11
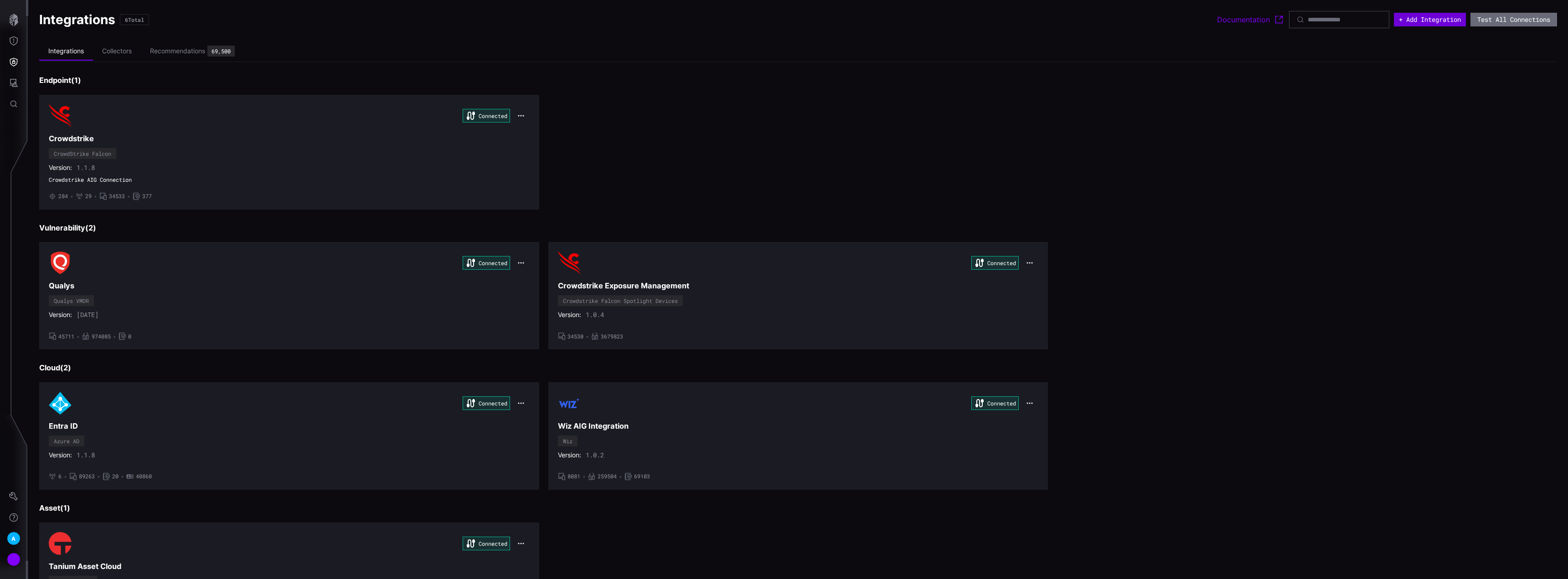
click at [1413, 20] on button "+ Add Integration" at bounding box center [1429, 19] width 72 height 14
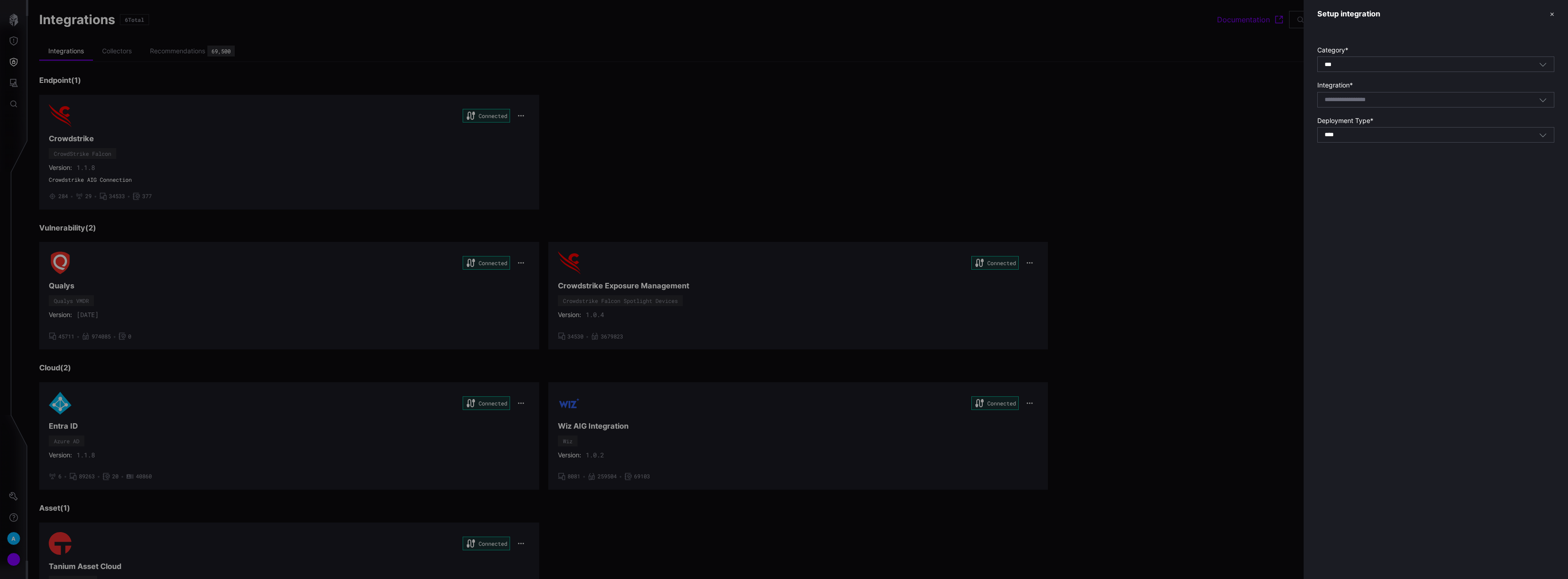
click at [1391, 69] on div "*** All" at bounding box center [1436, 64] width 237 height 16
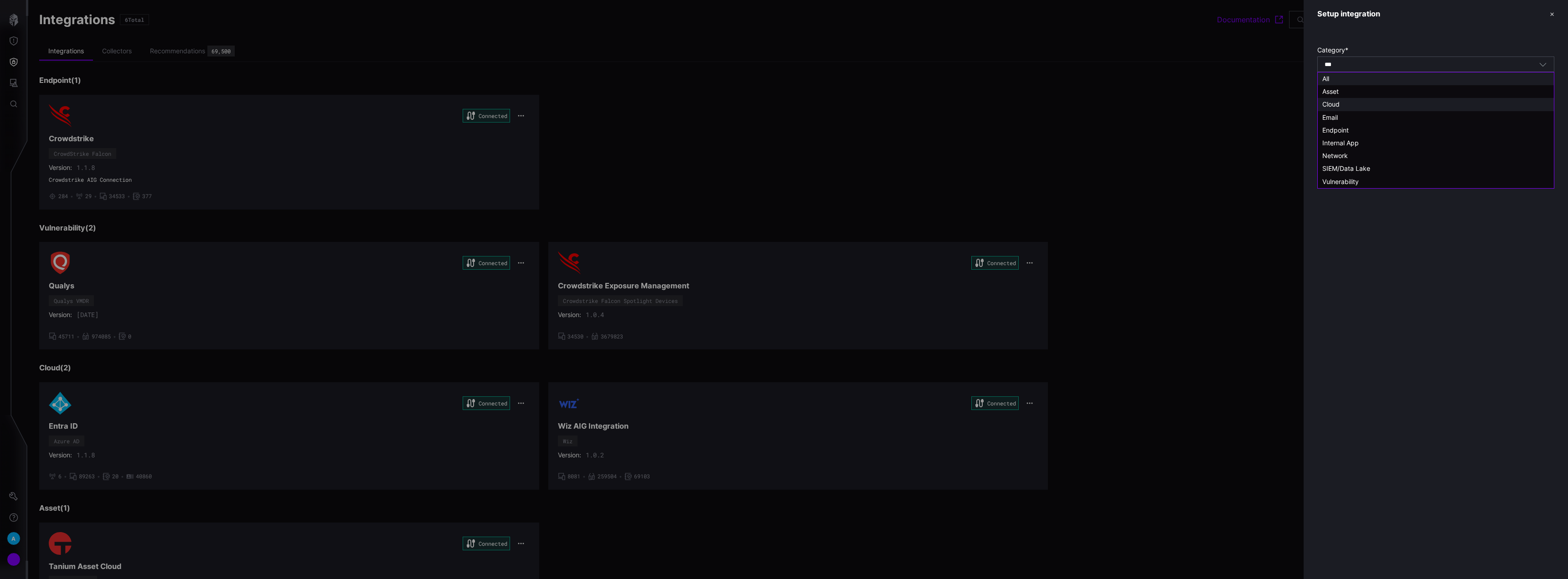
click at [1342, 102] on div "Cloud" at bounding box center [1436, 104] width 227 height 8
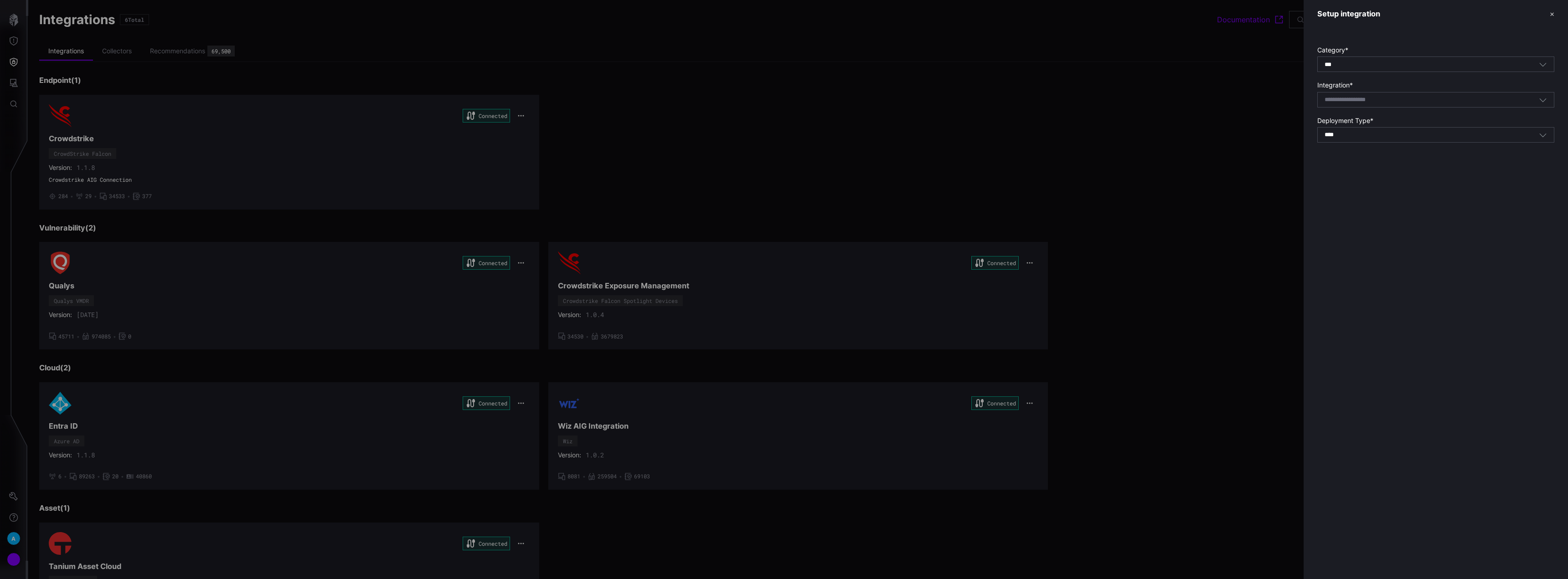
type input "*****"
click at [980, 180] on div at bounding box center [784, 290] width 1568 height 579
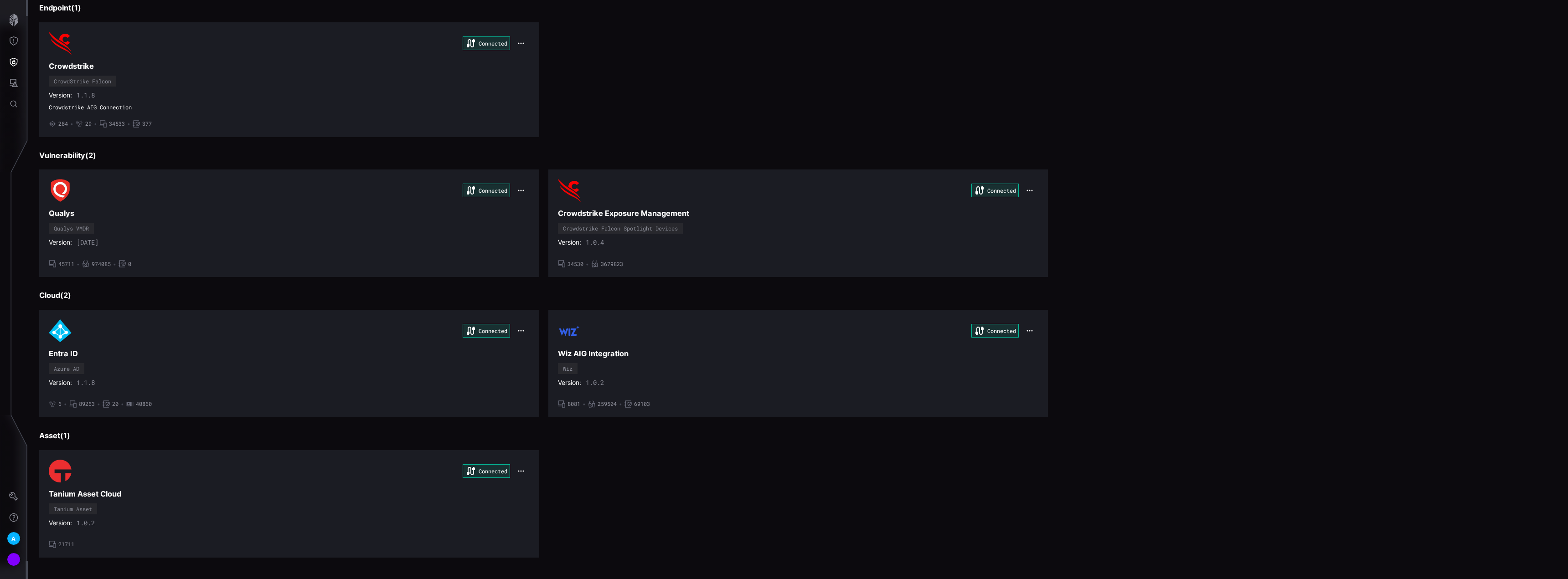
scroll to position [76, 0]
click at [685, 358] on div "Connected Wiz AIG Integration Wiz Version: 1.0.2 • 8081 • 259504 • 69103" at bounding box center [798, 361] width 481 height 88
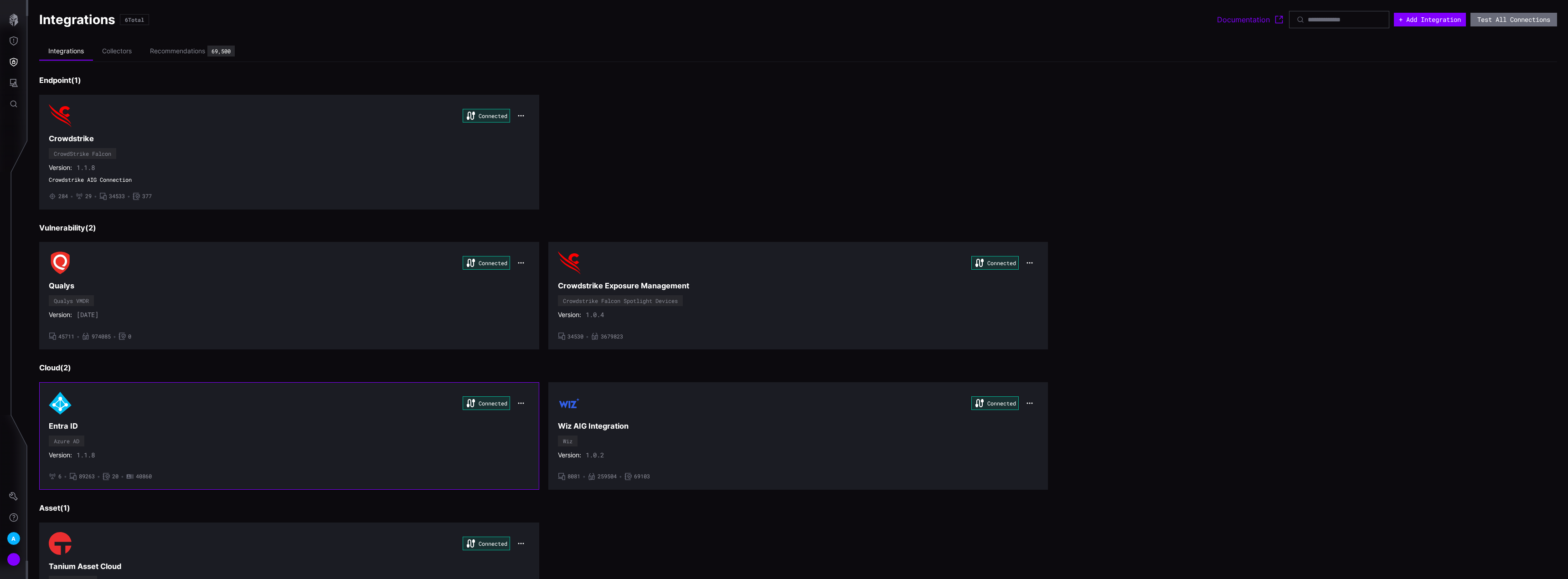
click at [522, 401] on icon "button" at bounding box center [520, 403] width 7 height 7
click at [532, 419] on div "Edit" at bounding box center [536, 423] width 40 height 17
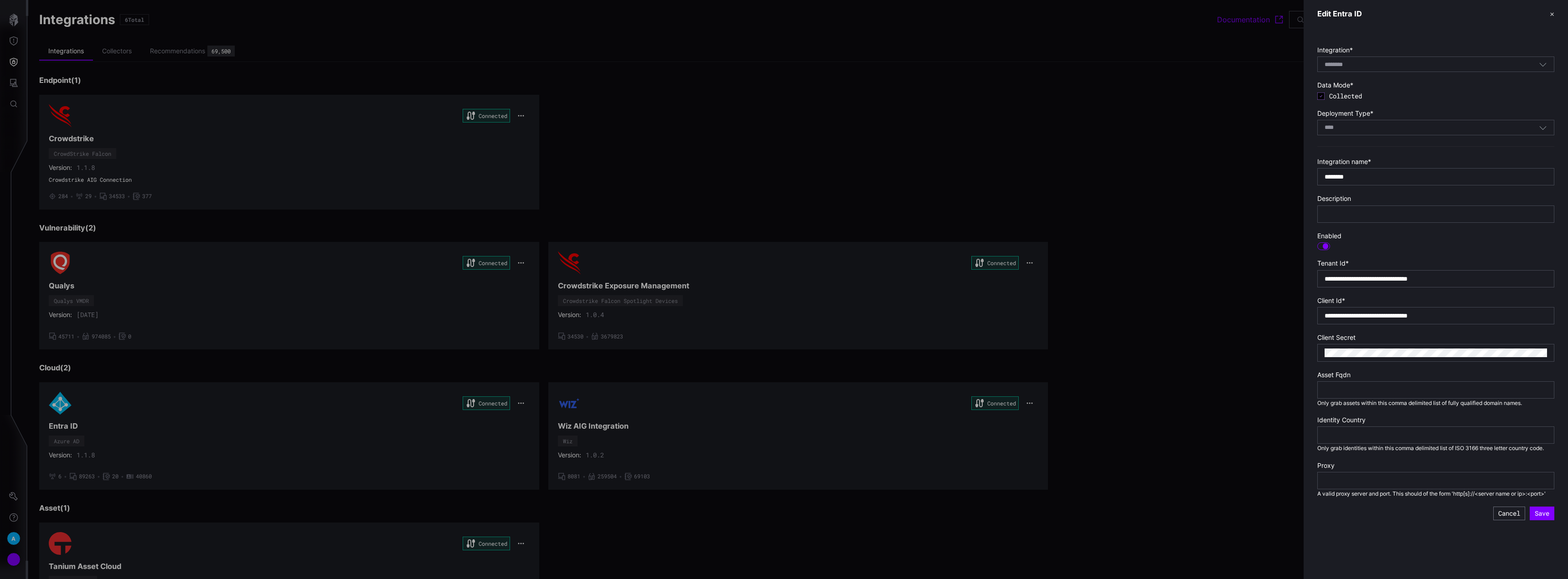
drag, startPoint x: 1550, startPoint y: 11, endPoint x: 1490, endPoint y: 36, distance: 65.0
click at [1550, 11] on button "✕" at bounding box center [1552, 14] width 5 height 10
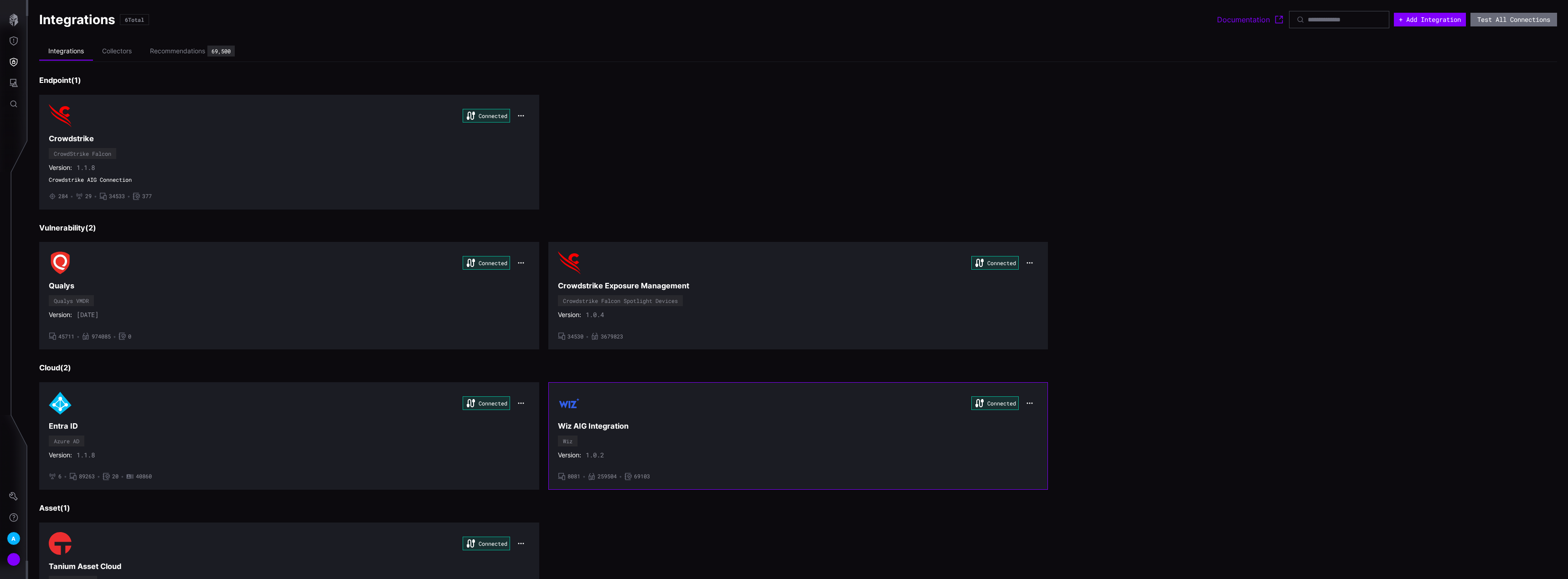
click at [1028, 403] on icon "button" at bounding box center [1029, 403] width 7 height 7
click at [1033, 422] on div "Edit" at bounding box center [1042, 423] width 31 height 8
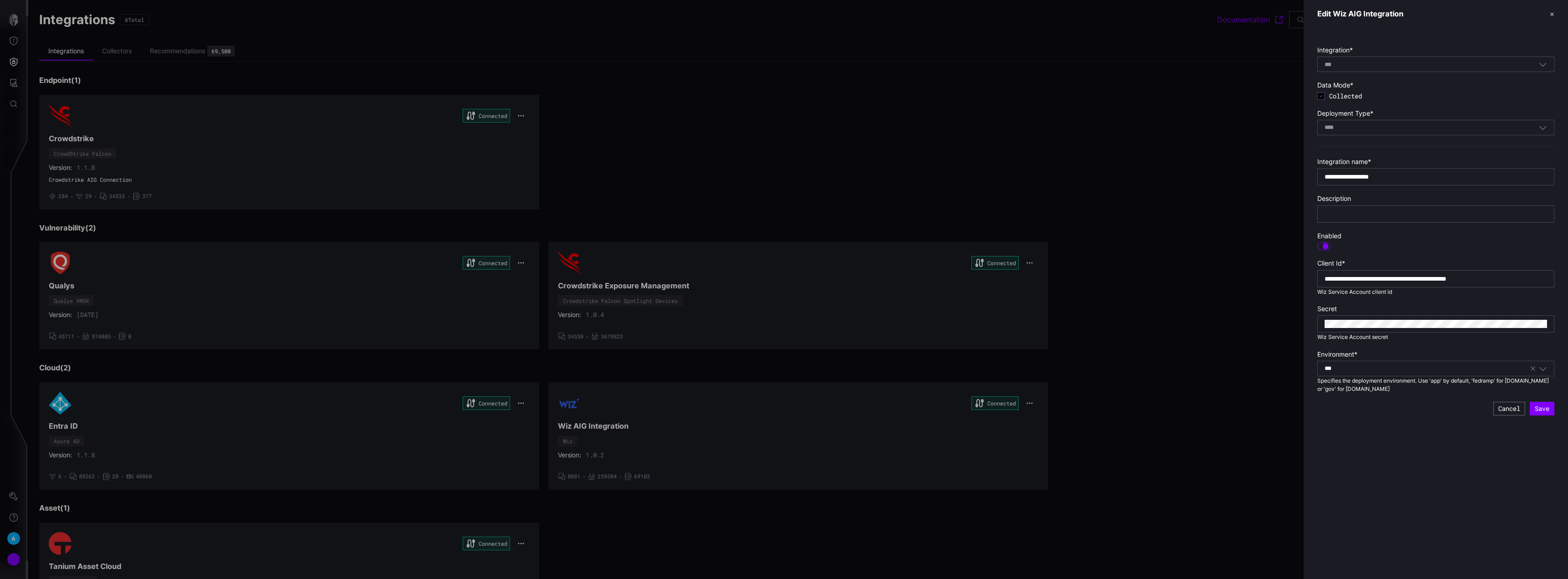
click at [1553, 15] on button "✕" at bounding box center [1552, 14] width 5 height 10
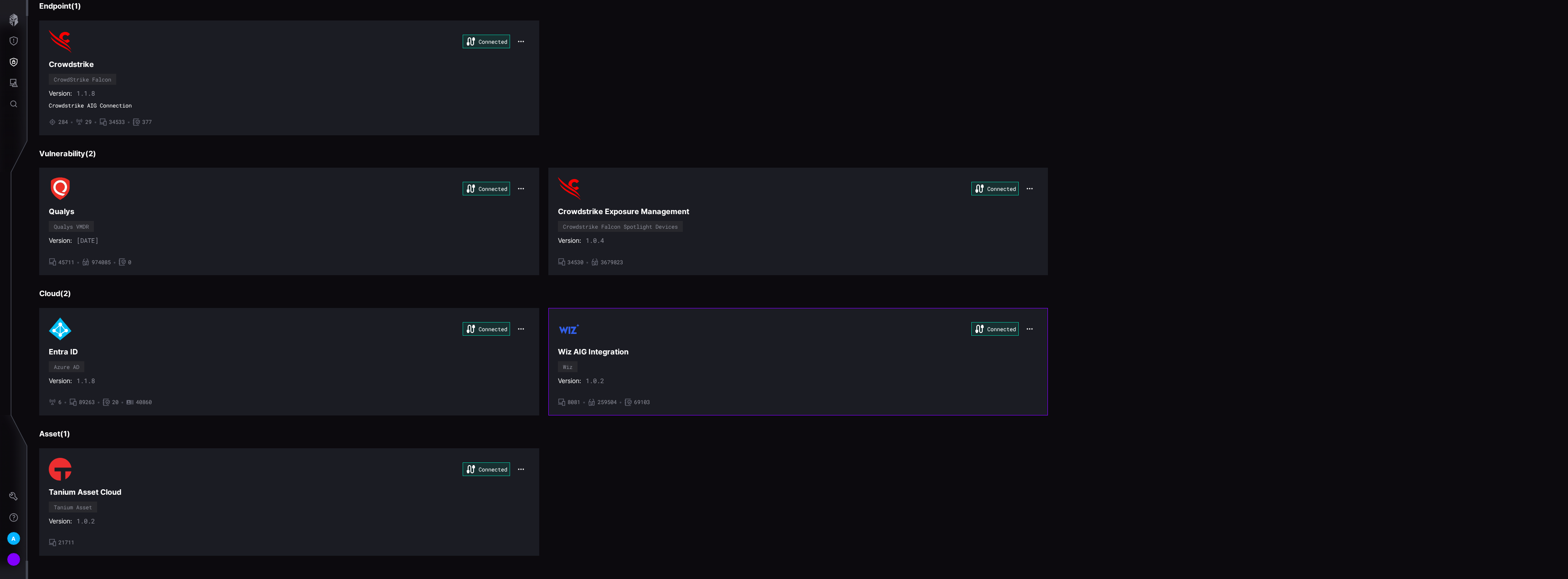
scroll to position [76, 0]
click at [1030, 188] on button "button" at bounding box center [1030, 187] width 17 height 13
click at [1035, 207] on div "Edit" at bounding box center [1042, 207] width 31 height 8
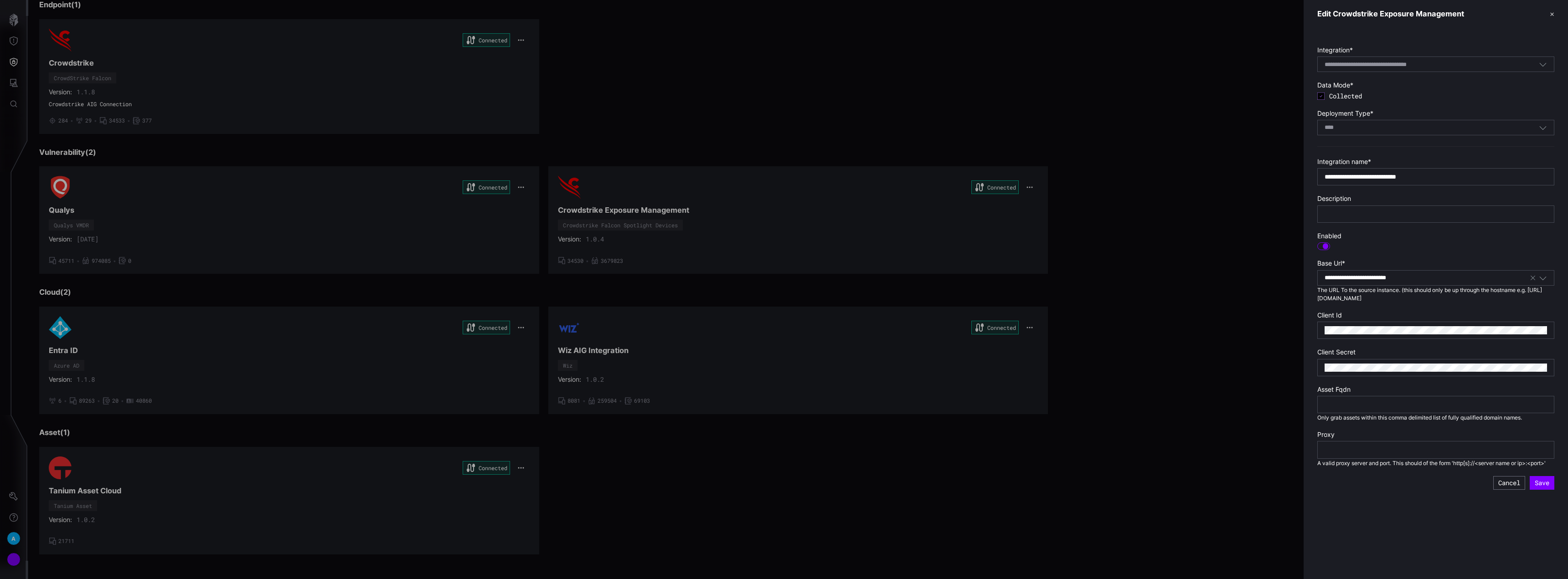
click at [1550, 11] on button "✕" at bounding box center [1552, 14] width 5 height 10
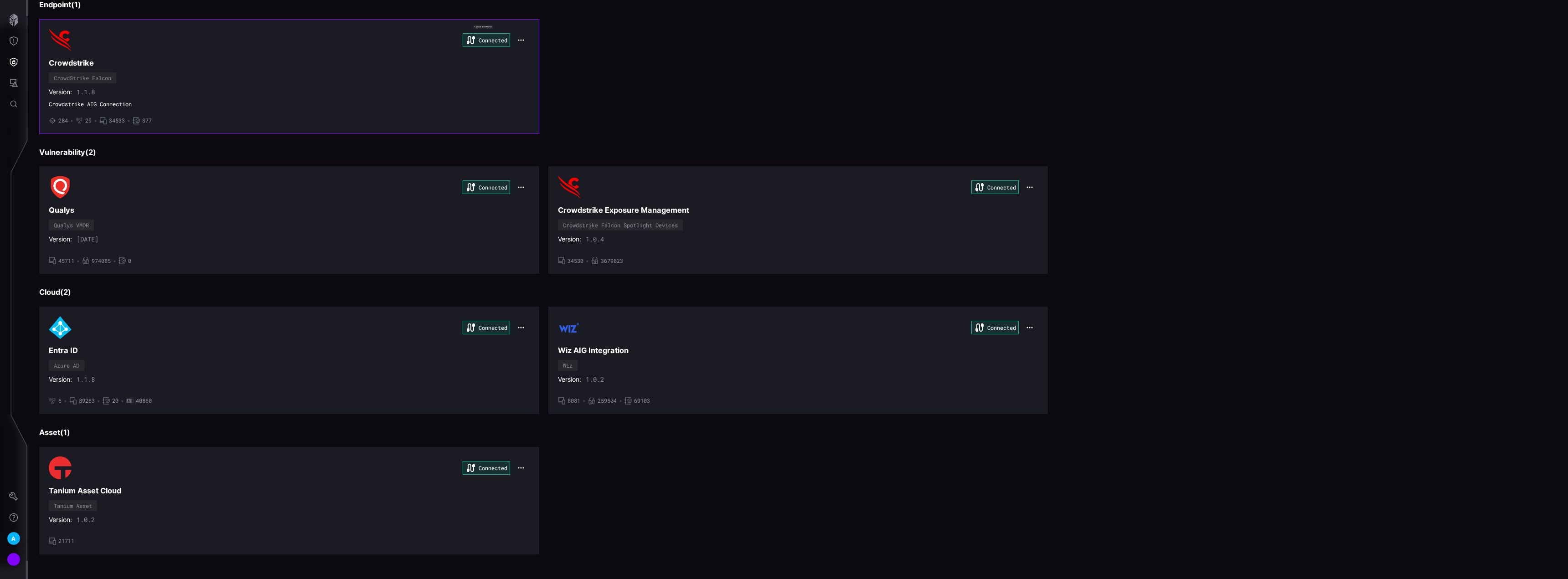
click at [522, 41] on icon "button" at bounding box center [520, 39] width 7 height 7
click at [543, 62] on div "Edit" at bounding box center [536, 60] width 31 height 8
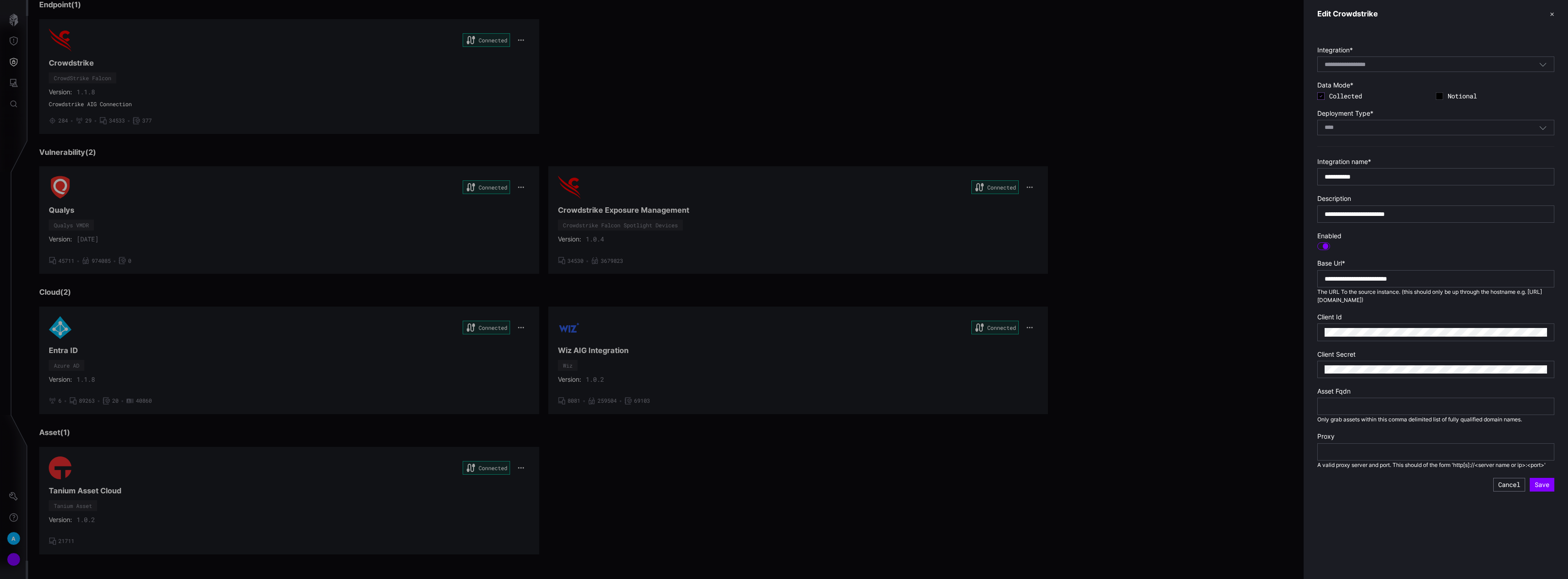
click at [1554, 16] on header "Edit Crowdstrike ✕" at bounding box center [1436, 14] width 265 height 28
click at [1547, 14] on header "Edit Crowdstrike ✕" at bounding box center [1436, 14] width 265 height 28
click at [1551, 14] on button "✕" at bounding box center [1552, 14] width 5 height 10
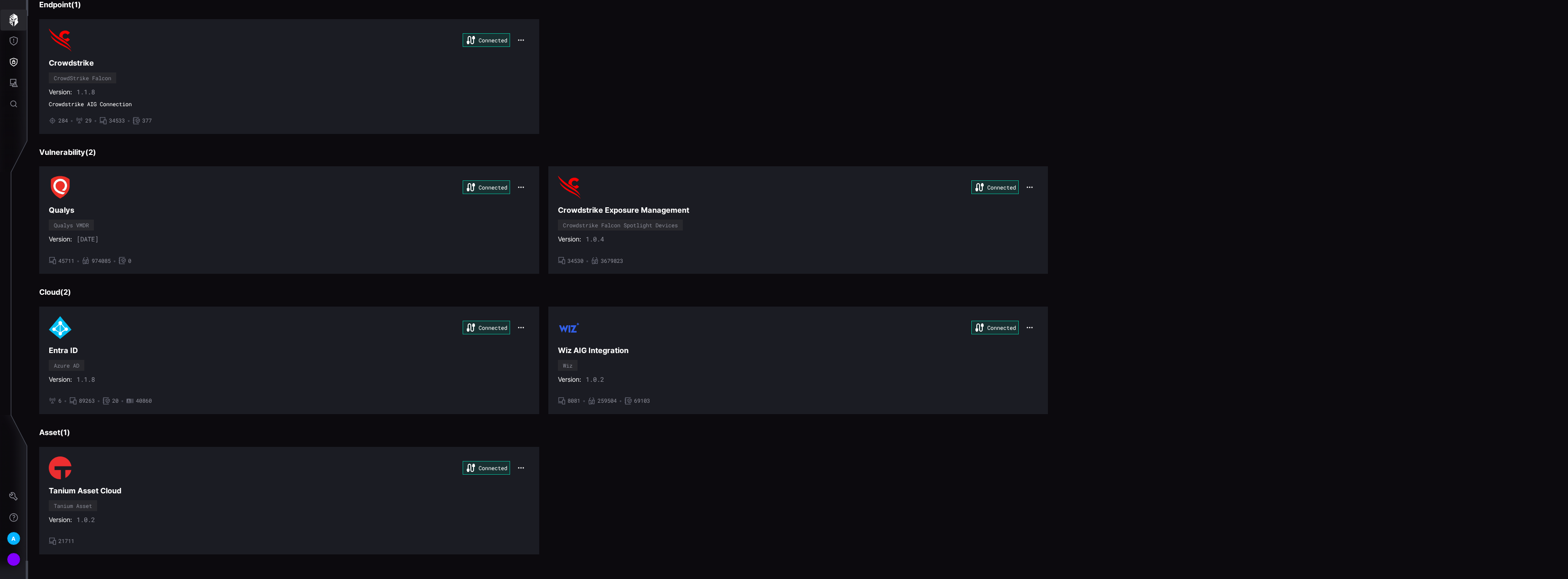
click at [11, 24] on icon "button" at bounding box center [13, 20] width 13 height 13
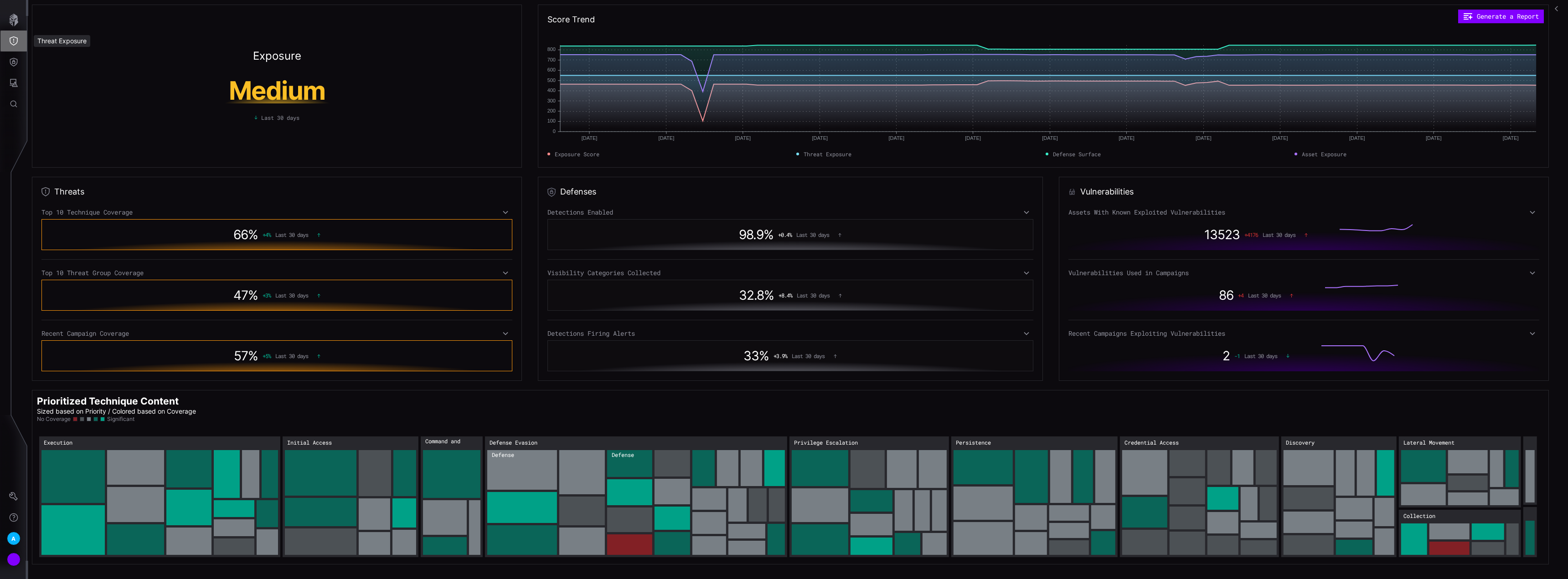
click at [16, 48] on button "Threat Exposure" at bounding box center [14, 41] width 26 height 21
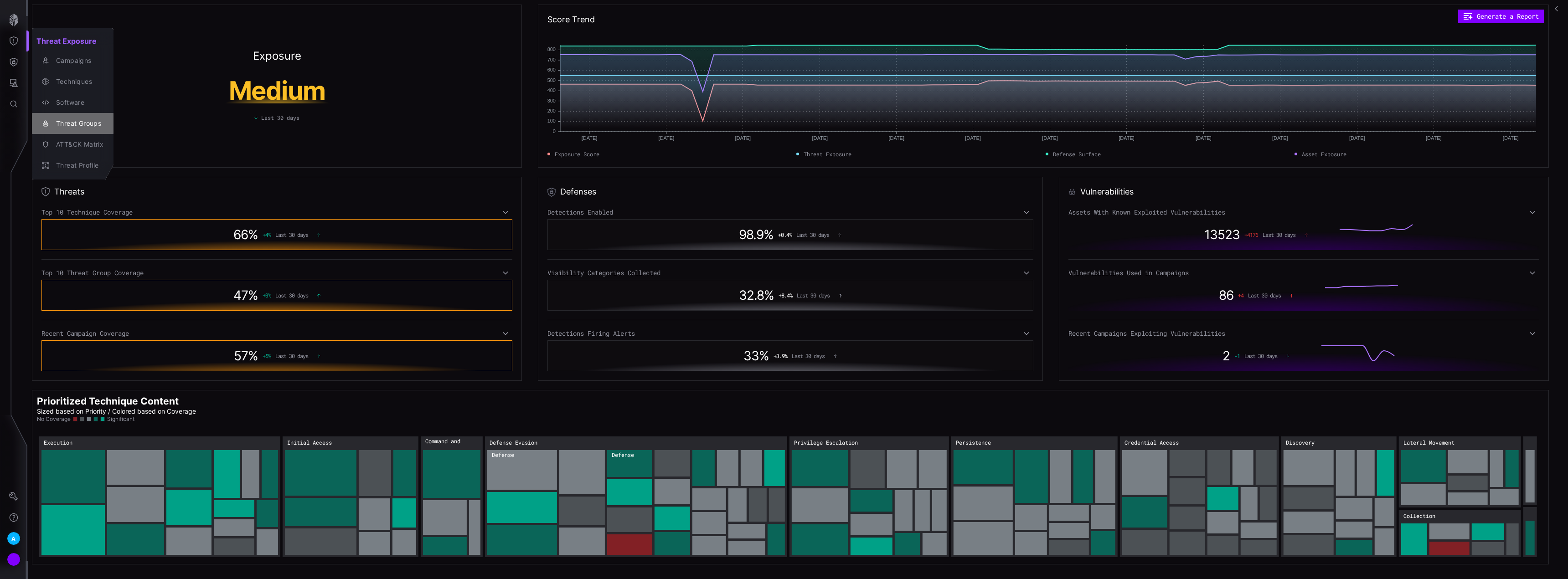
click at [59, 124] on div "Threat Groups" at bounding box center [77, 123] width 52 height 11
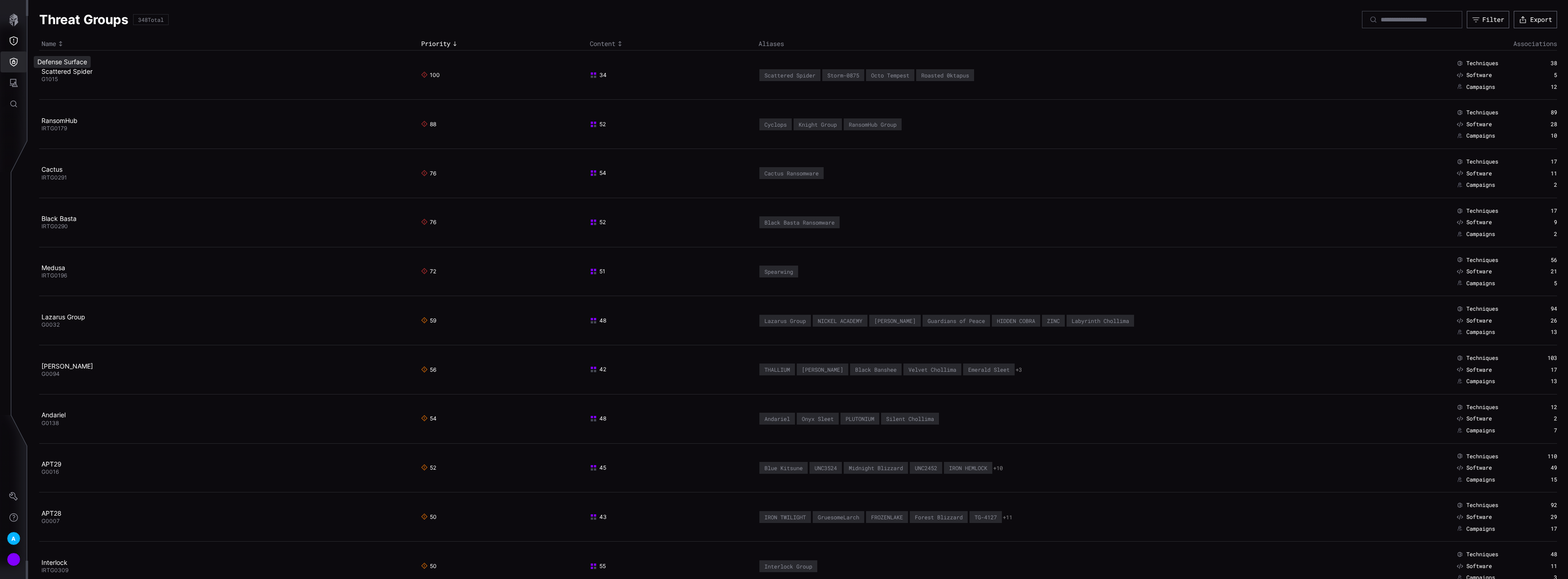
click at [16, 63] on icon "Defense Surface" at bounding box center [14, 62] width 9 height 9
click at [68, 84] on div "Visibility" at bounding box center [86, 82] width 69 height 11
